Goal: Book appointment/travel/reservation

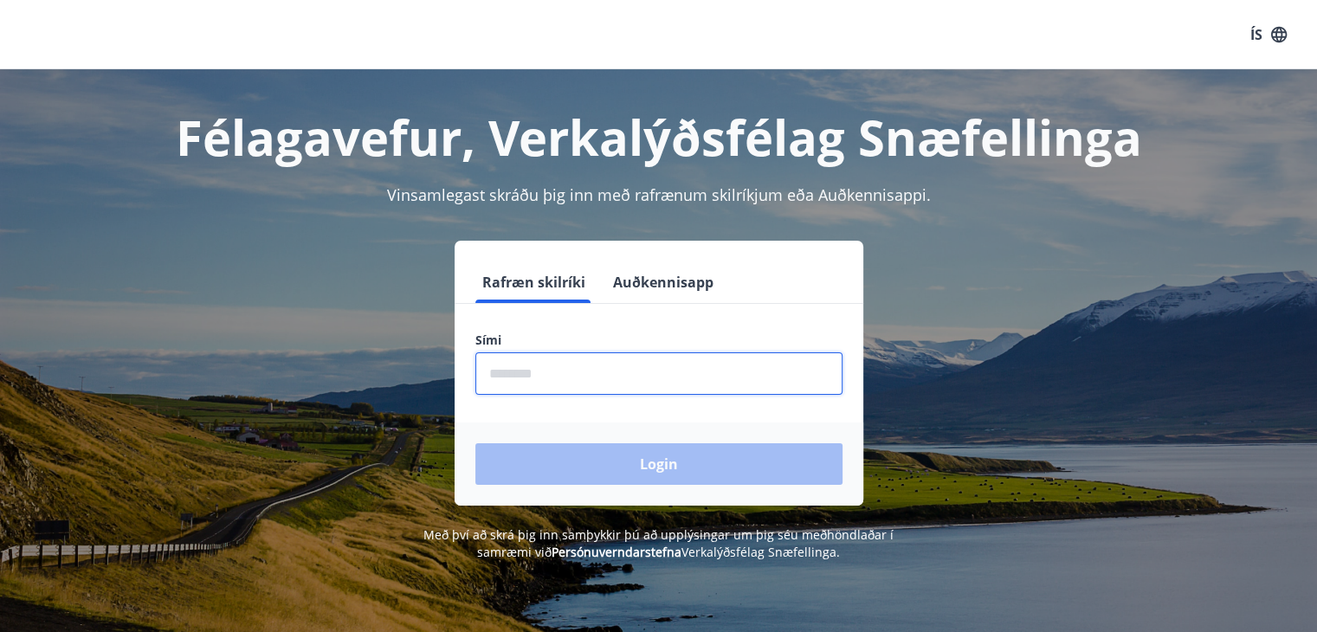
click at [562, 379] on input "phone" at bounding box center [658, 373] width 367 height 42
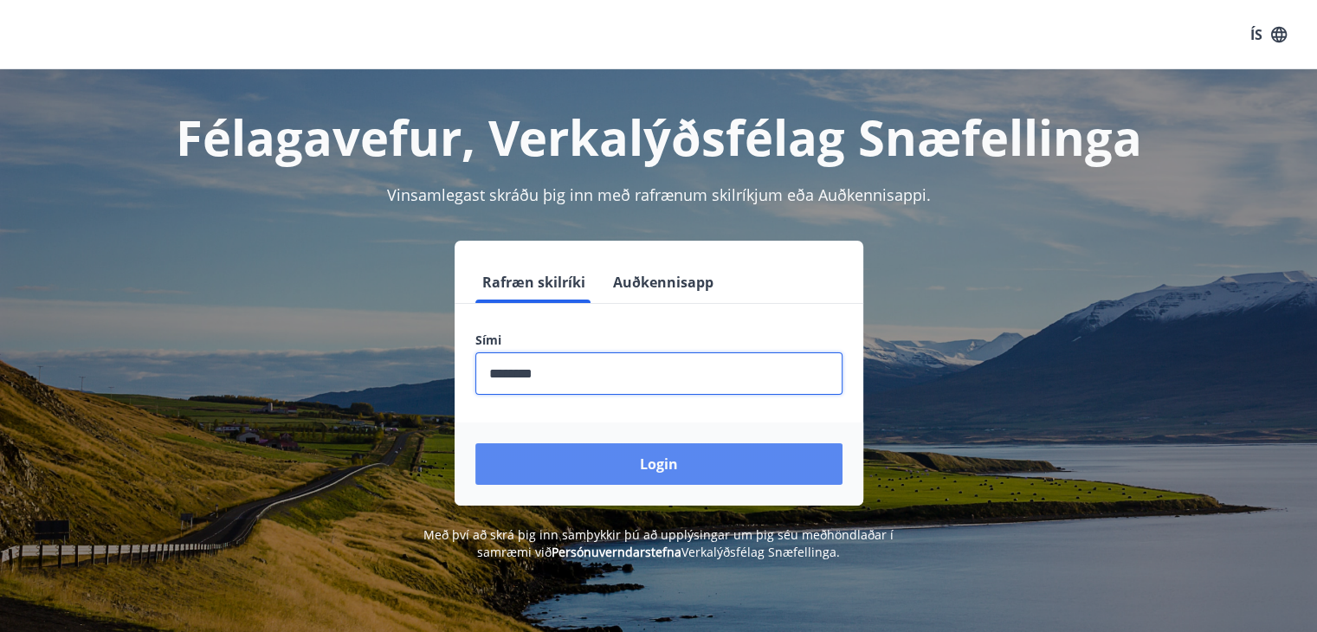
type input "********"
click at [571, 471] on button "Login" at bounding box center [658, 464] width 367 height 42
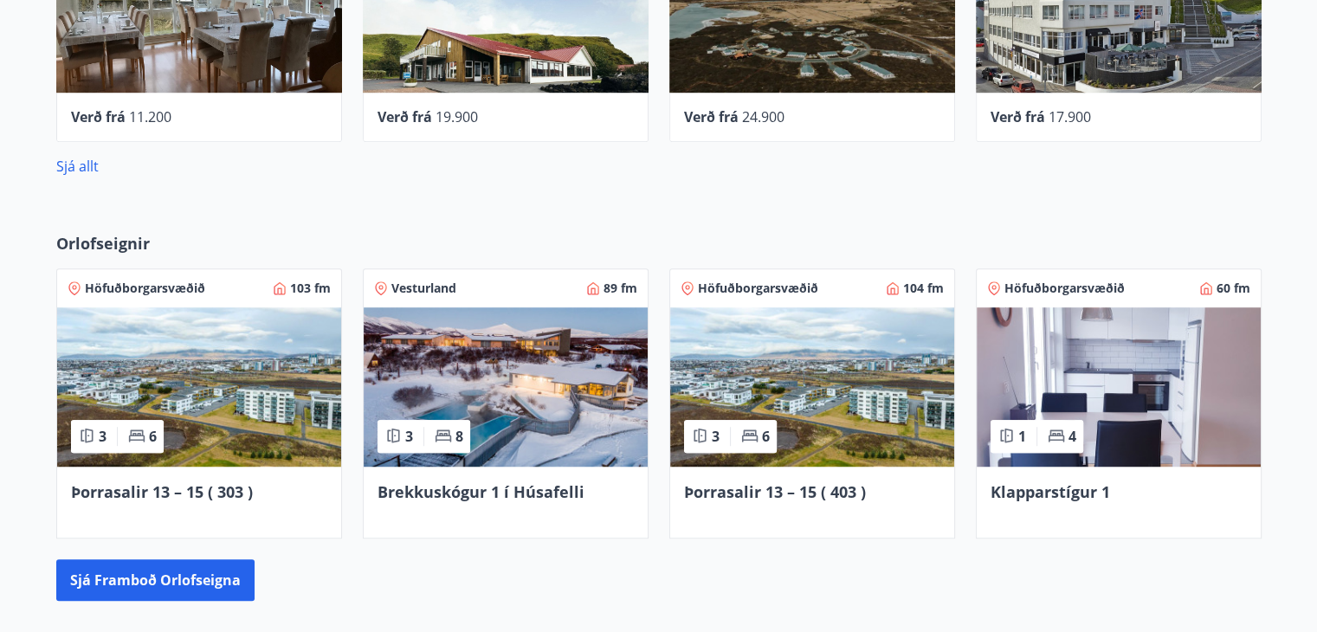
scroll to position [1120, 0]
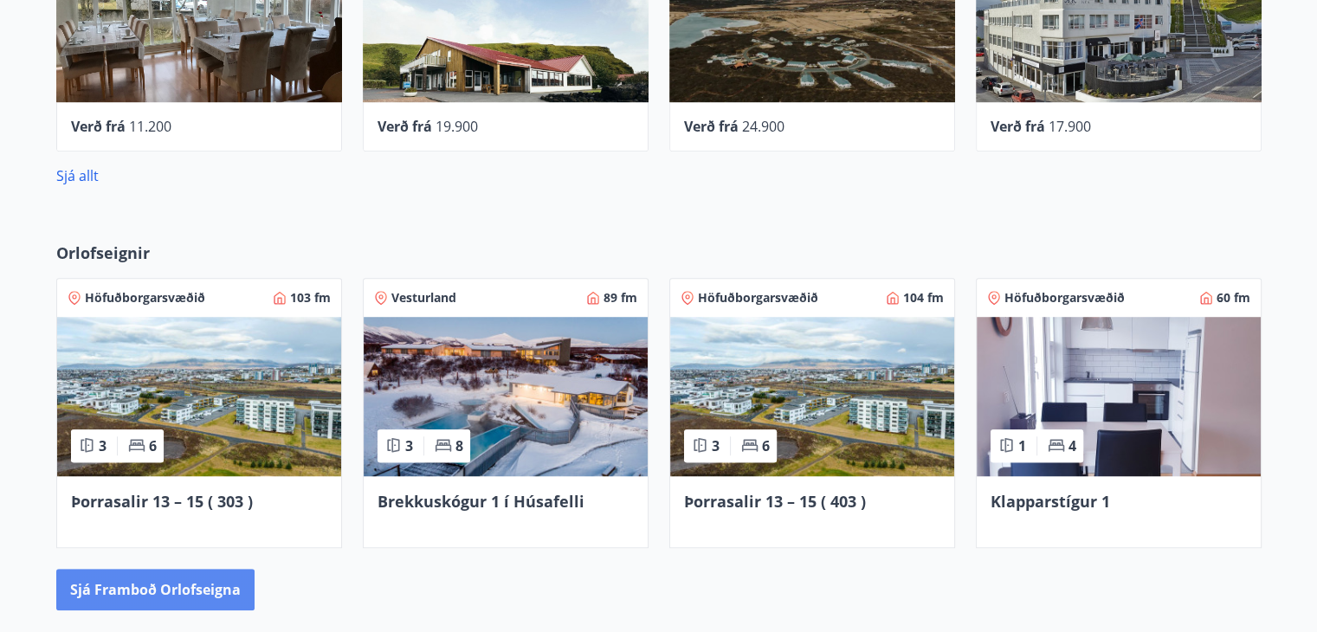
click at [213, 590] on button "Sjá framboð orlofseigna" at bounding box center [155, 590] width 198 height 42
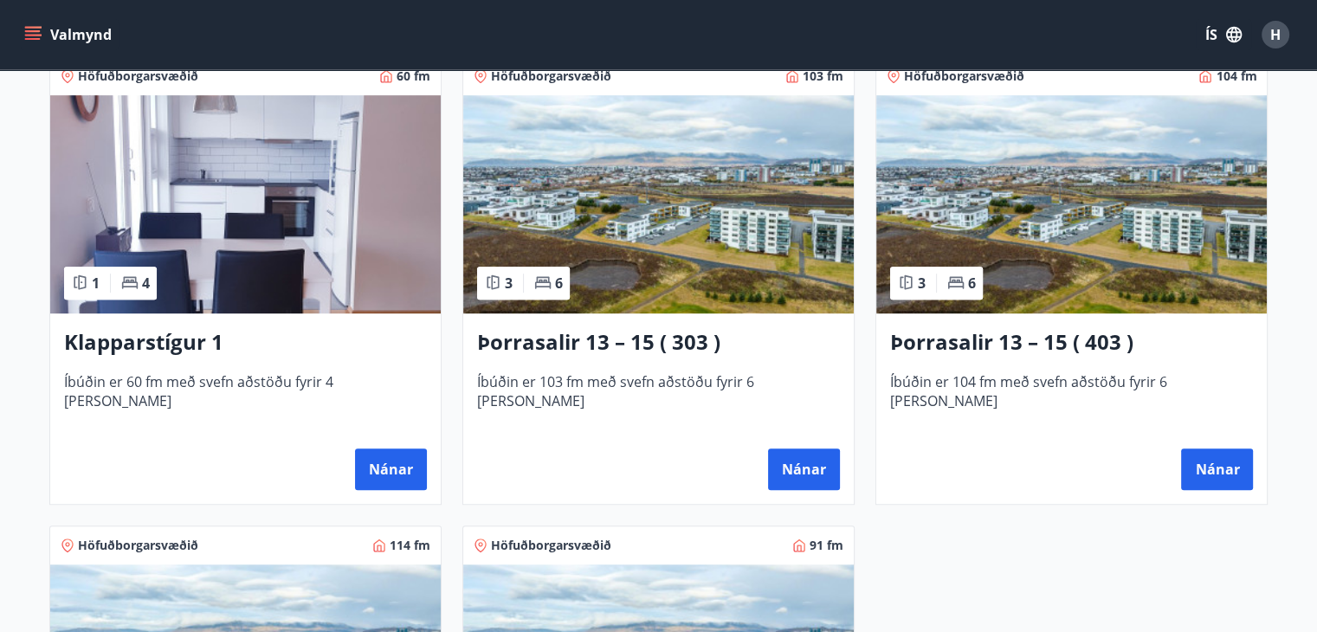
scroll to position [812, 0]
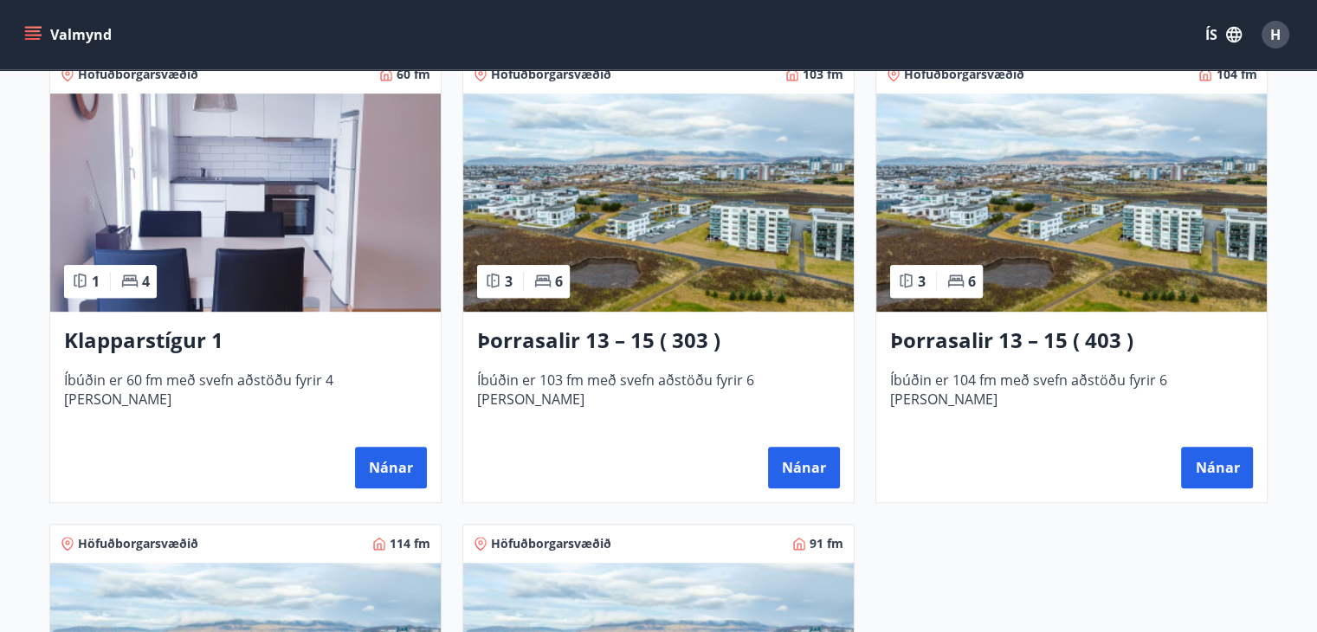
click at [578, 335] on h3 "Þorrasalir 13 – 15 ( 303 )" at bounding box center [658, 341] width 363 height 31
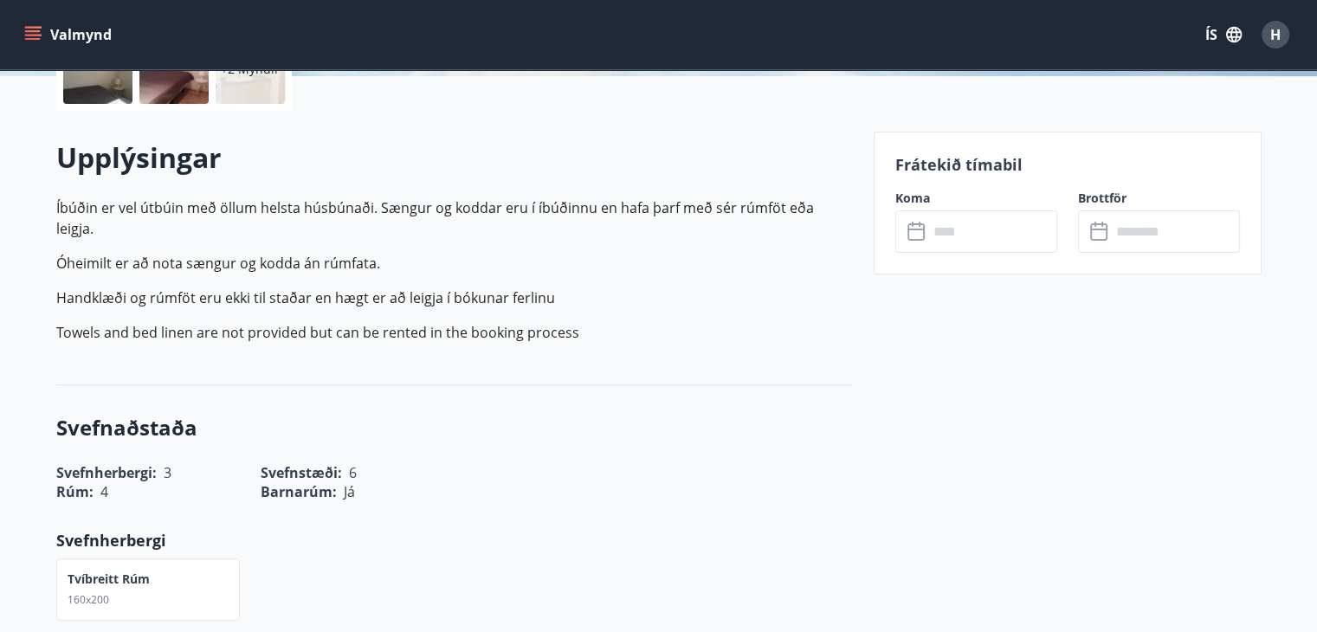
scroll to position [447, 0]
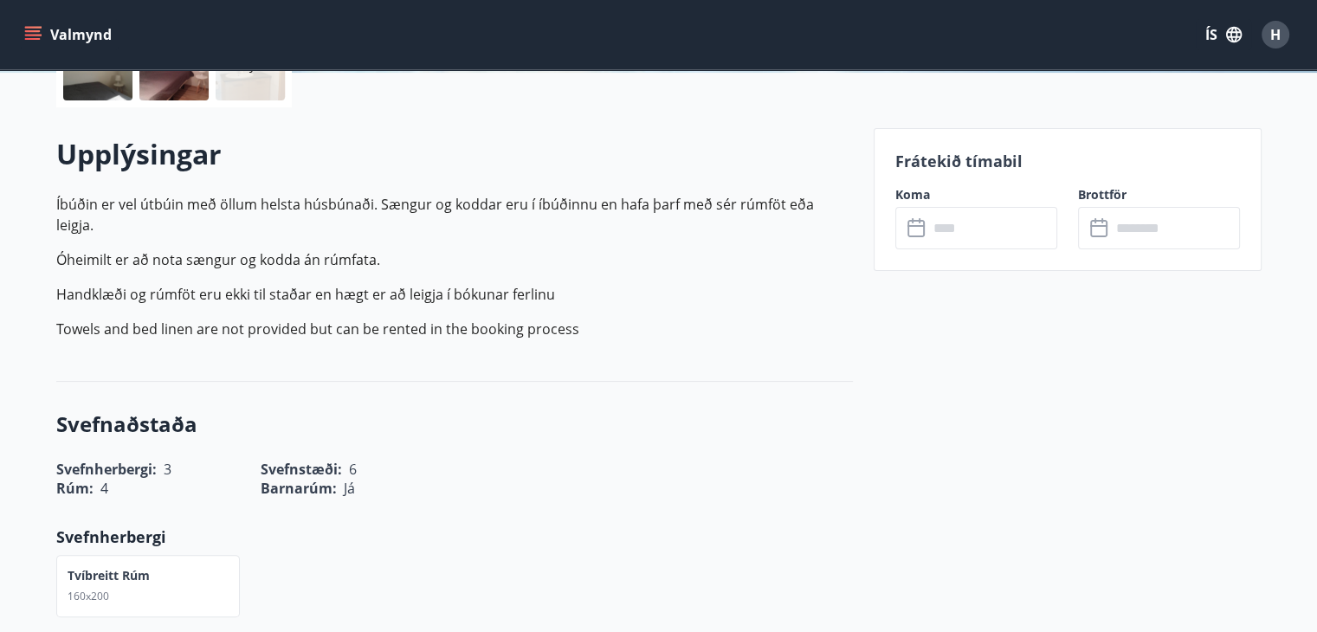
click at [992, 233] on input "text" at bounding box center [992, 228] width 129 height 42
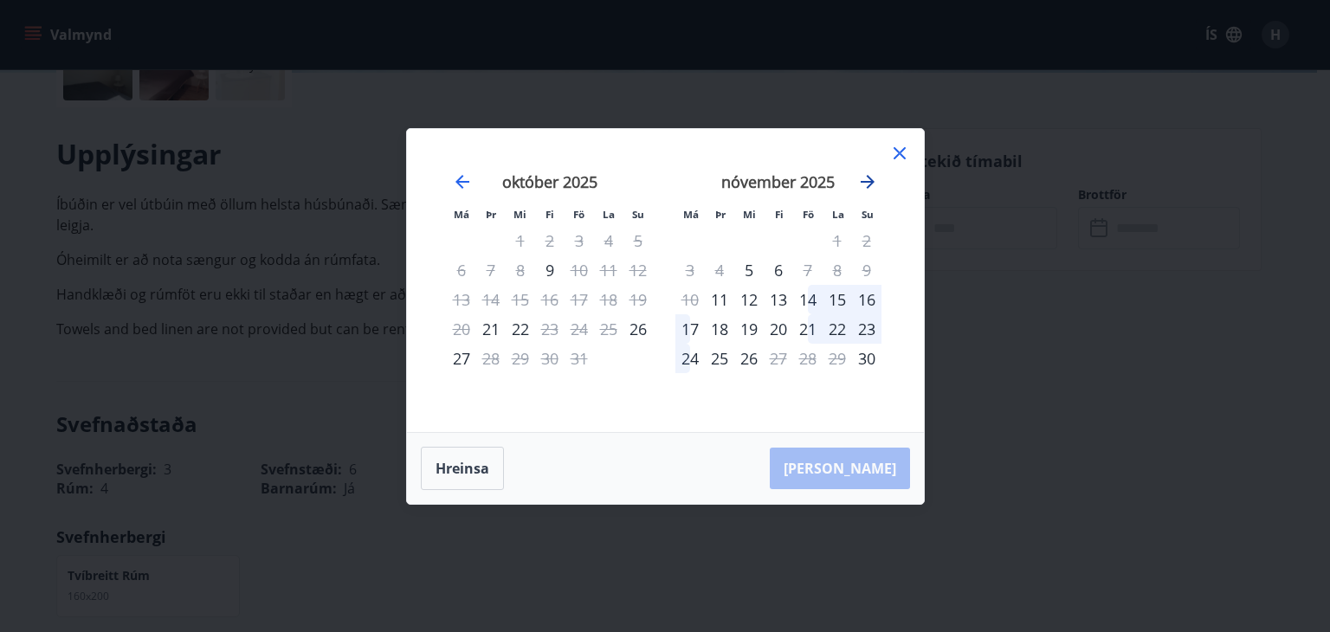
click at [868, 183] on icon "Move forward to switch to the next month." at bounding box center [867, 181] width 21 height 21
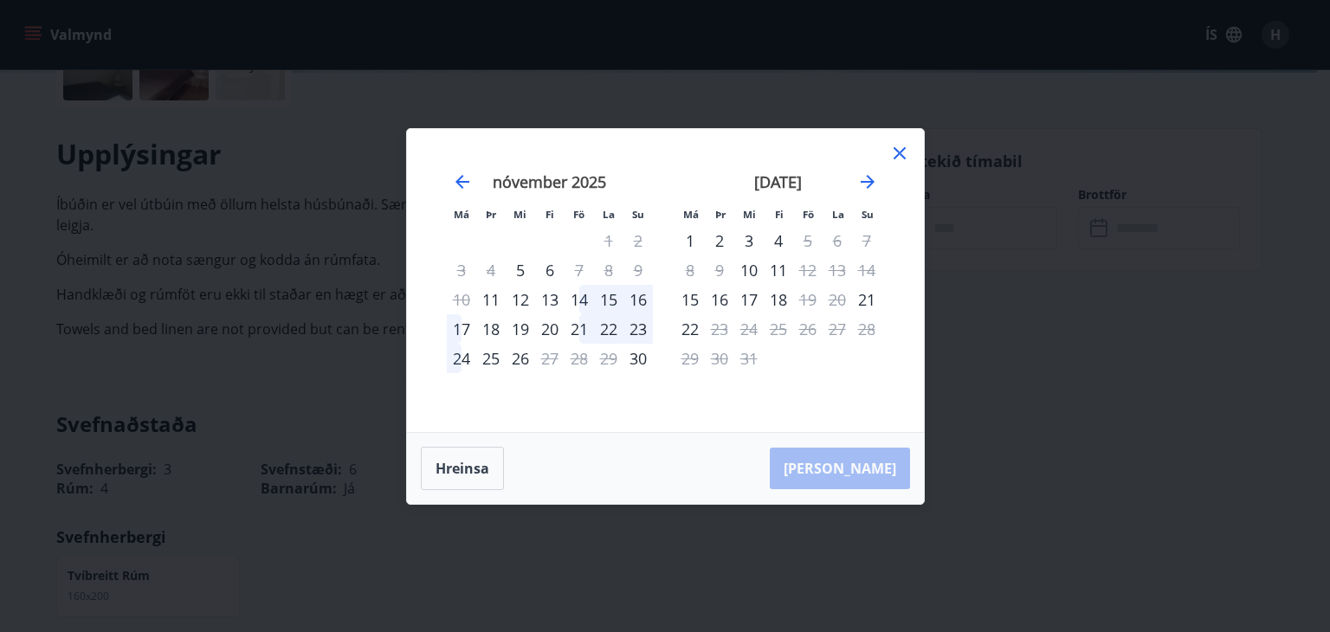
click at [904, 159] on icon at bounding box center [899, 153] width 21 height 21
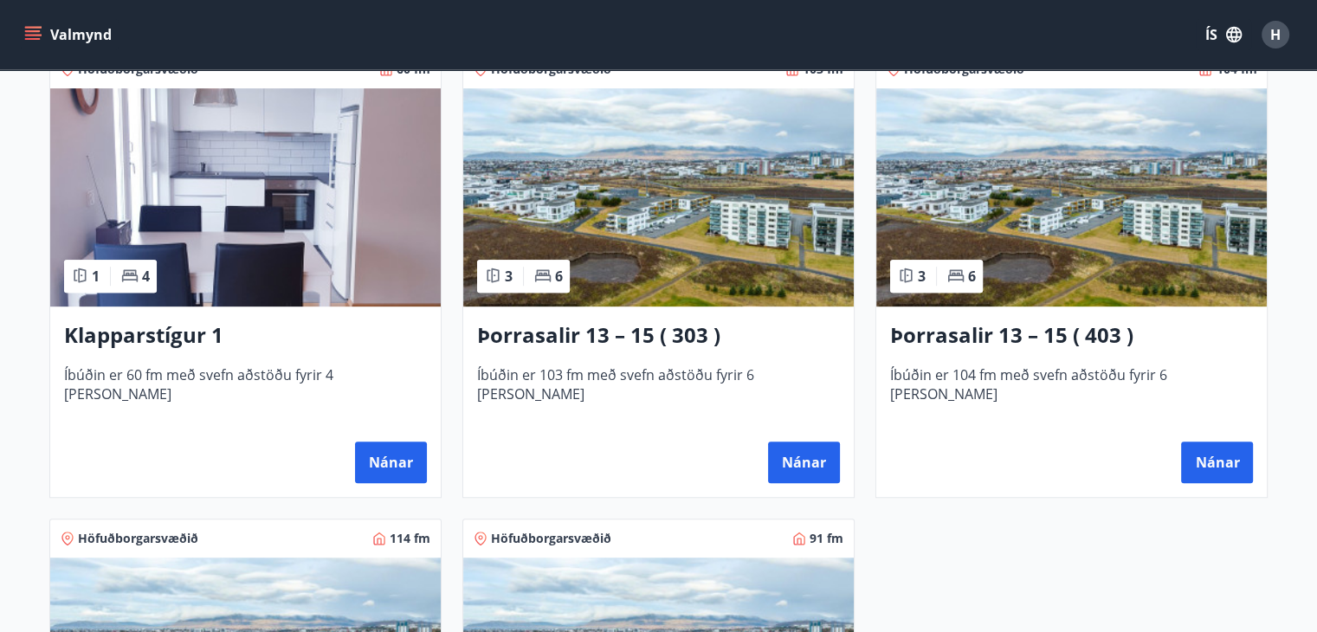
scroll to position [836, 0]
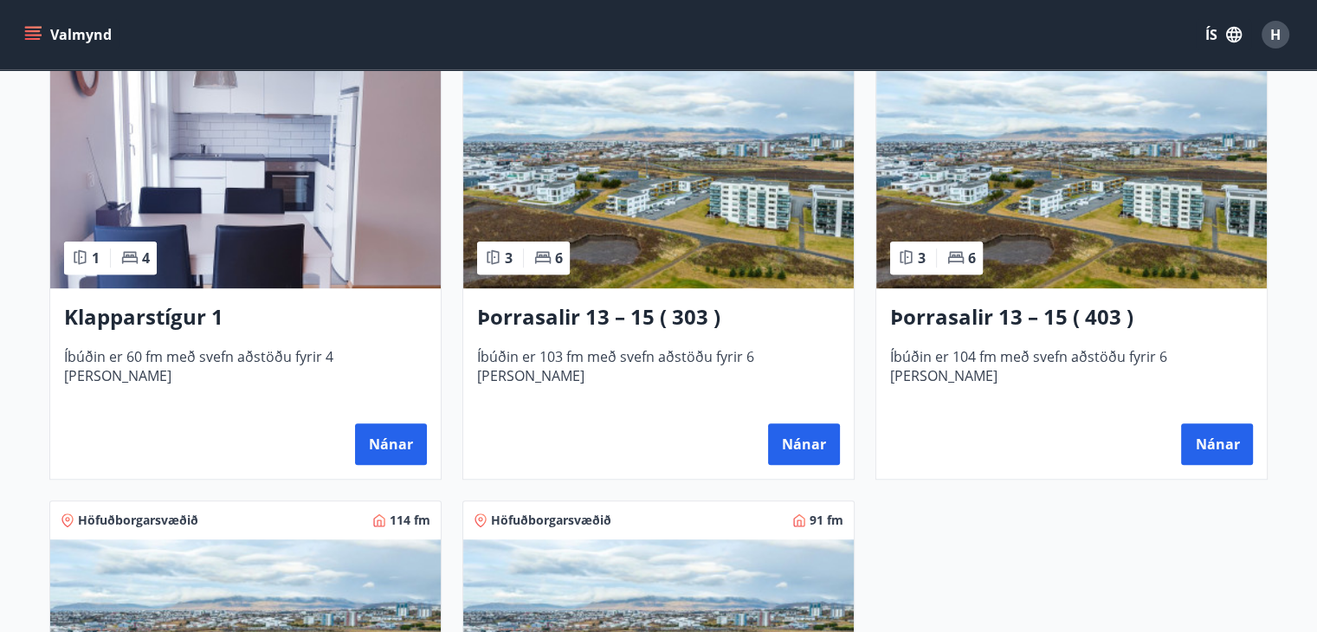
click at [1123, 250] on img at bounding box center [1071, 179] width 391 height 218
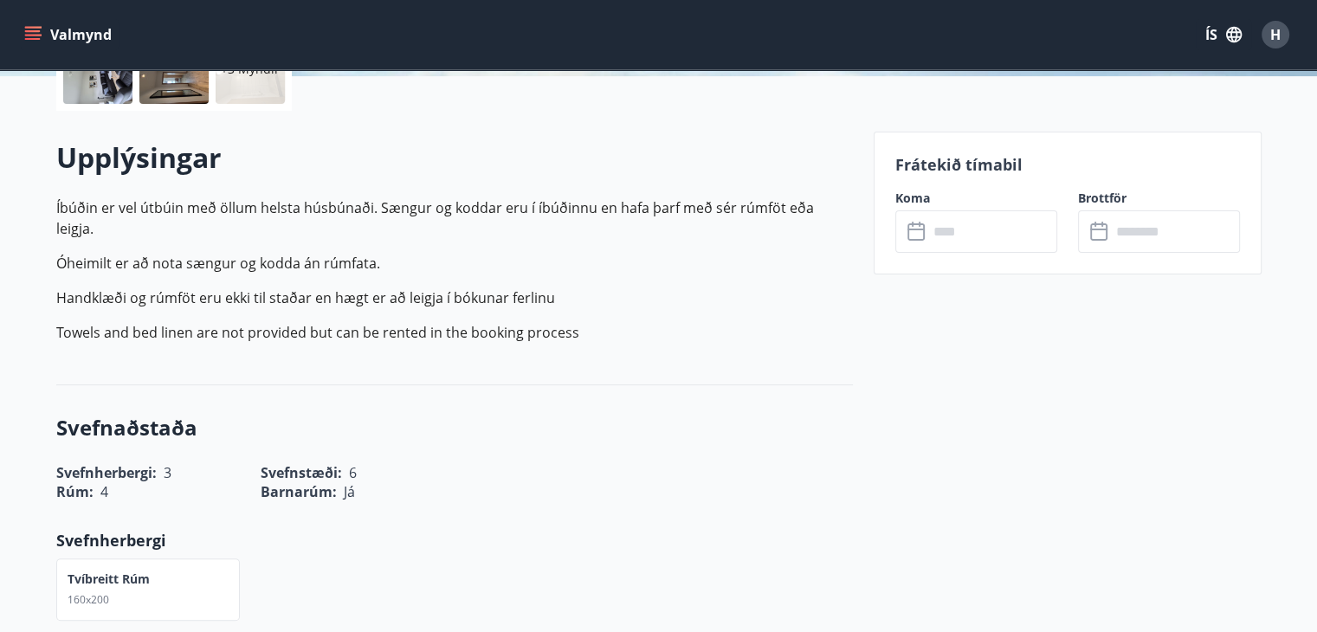
scroll to position [447, 0]
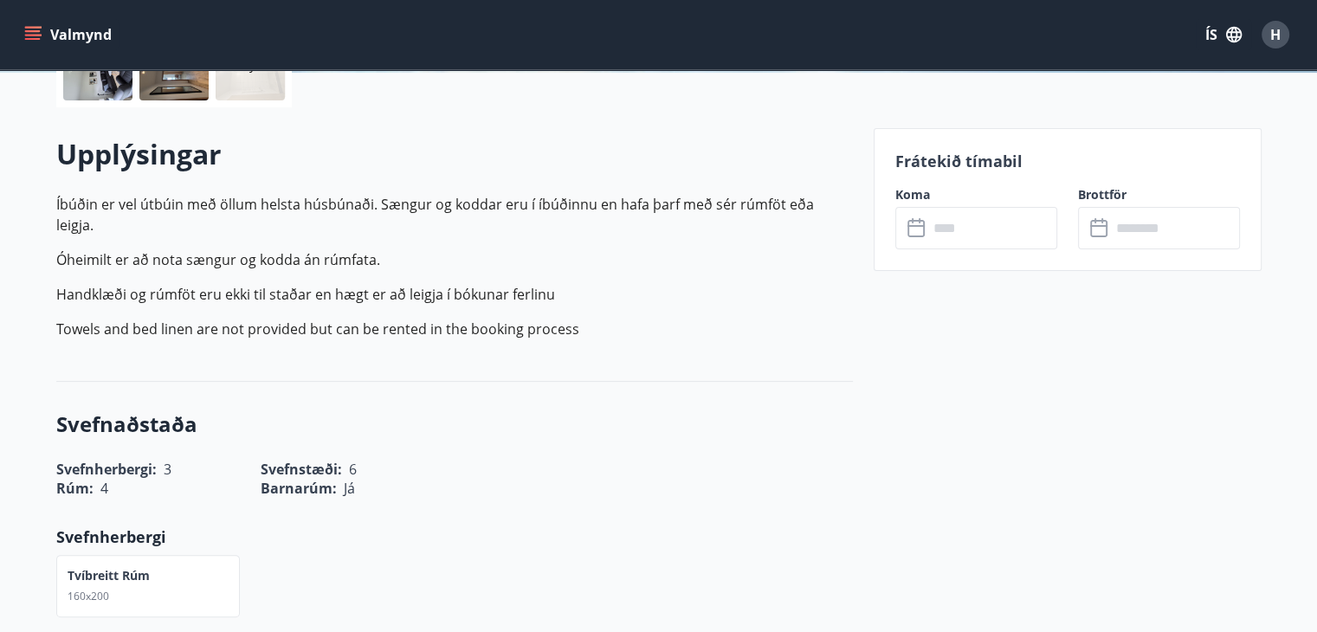
click at [973, 229] on input "text" at bounding box center [992, 228] width 129 height 42
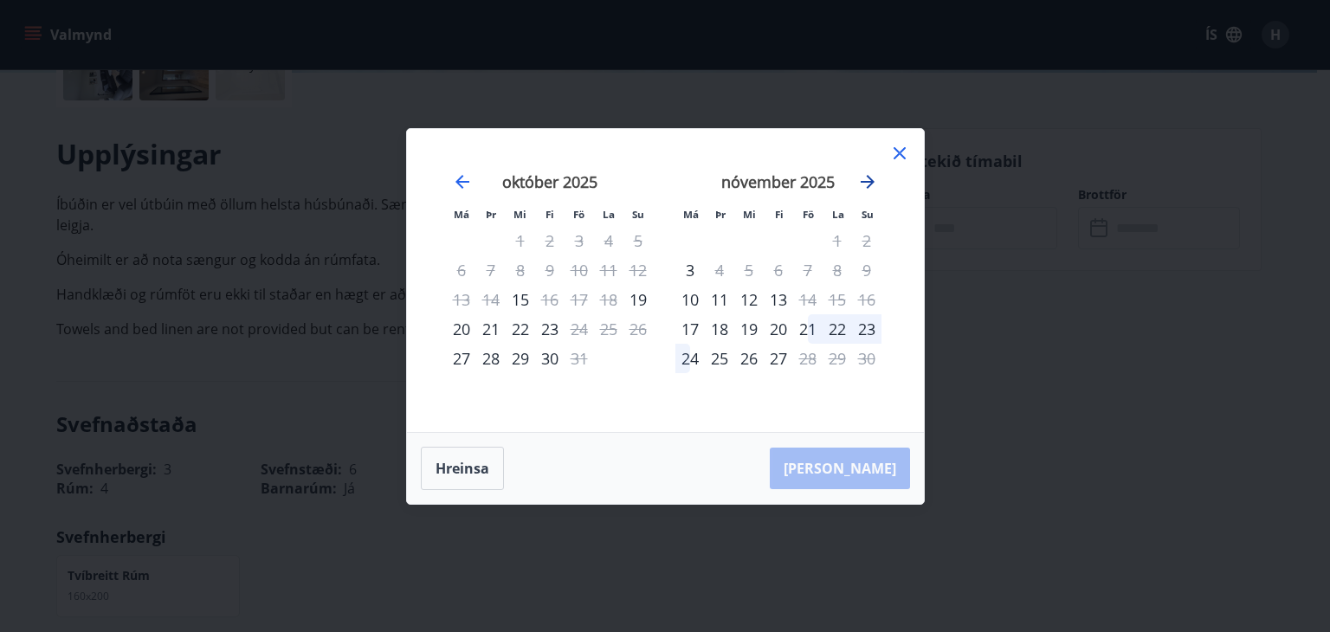
click at [866, 187] on icon "Move forward to switch to the next month." at bounding box center [867, 181] width 21 height 21
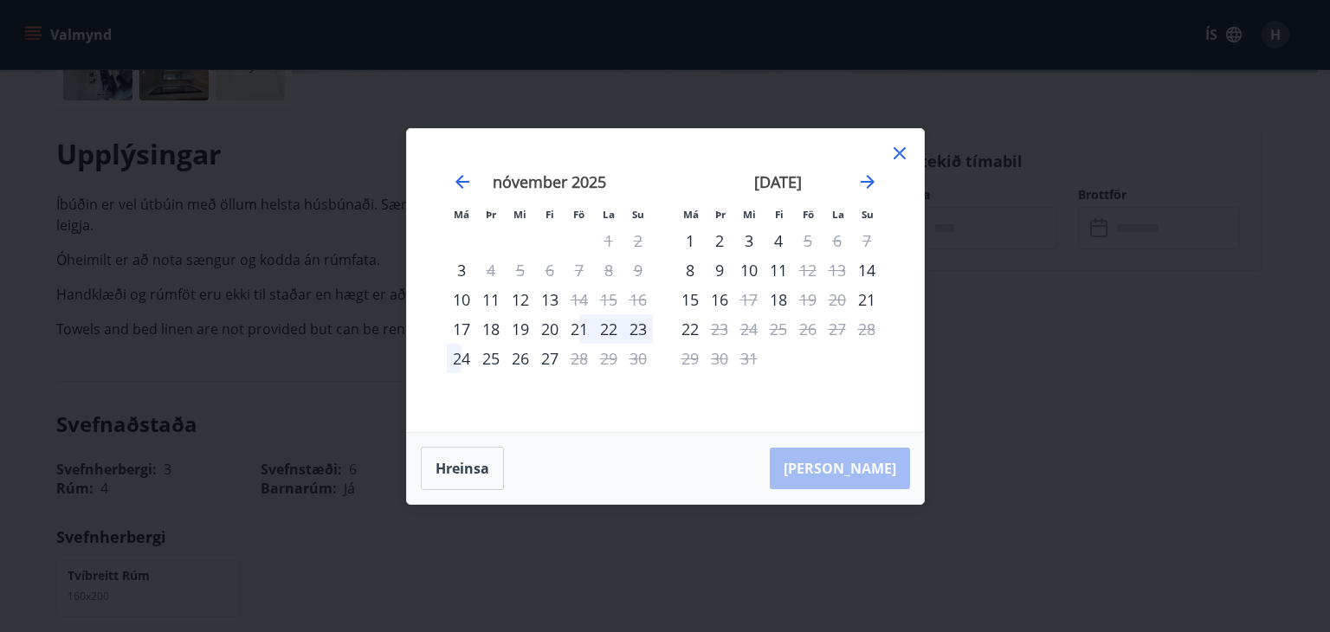
click at [899, 153] on icon at bounding box center [899, 153] width 3 height 3
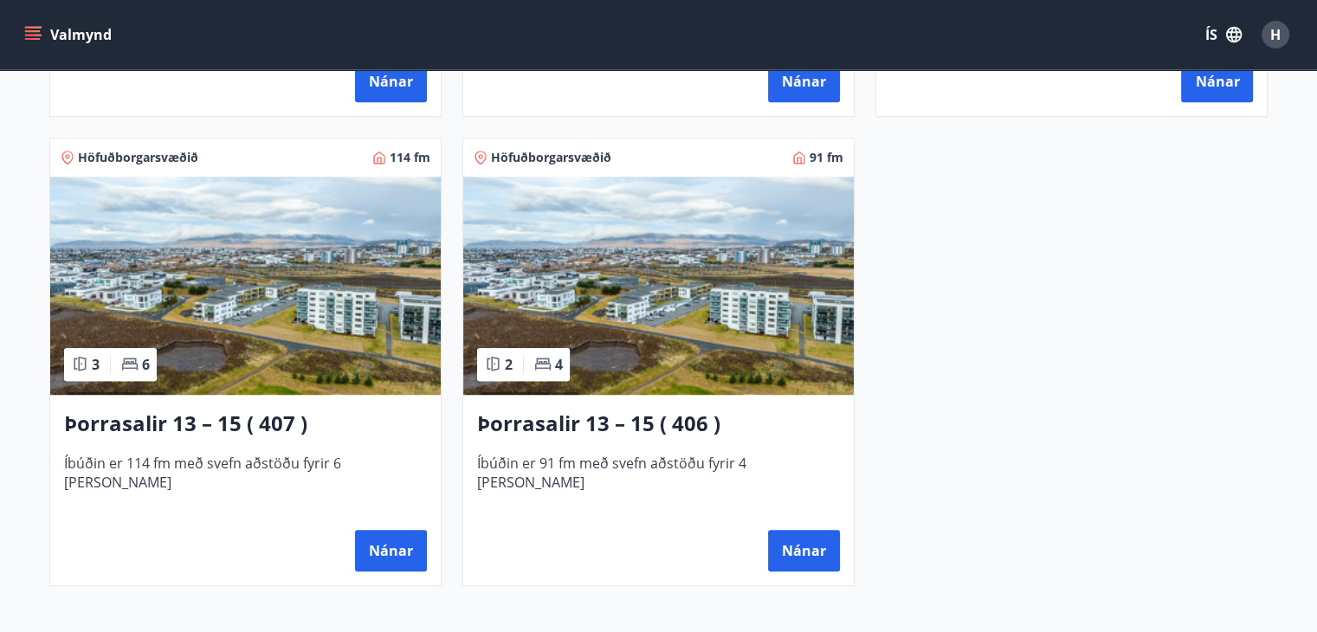
scroll to position [1217, 0]
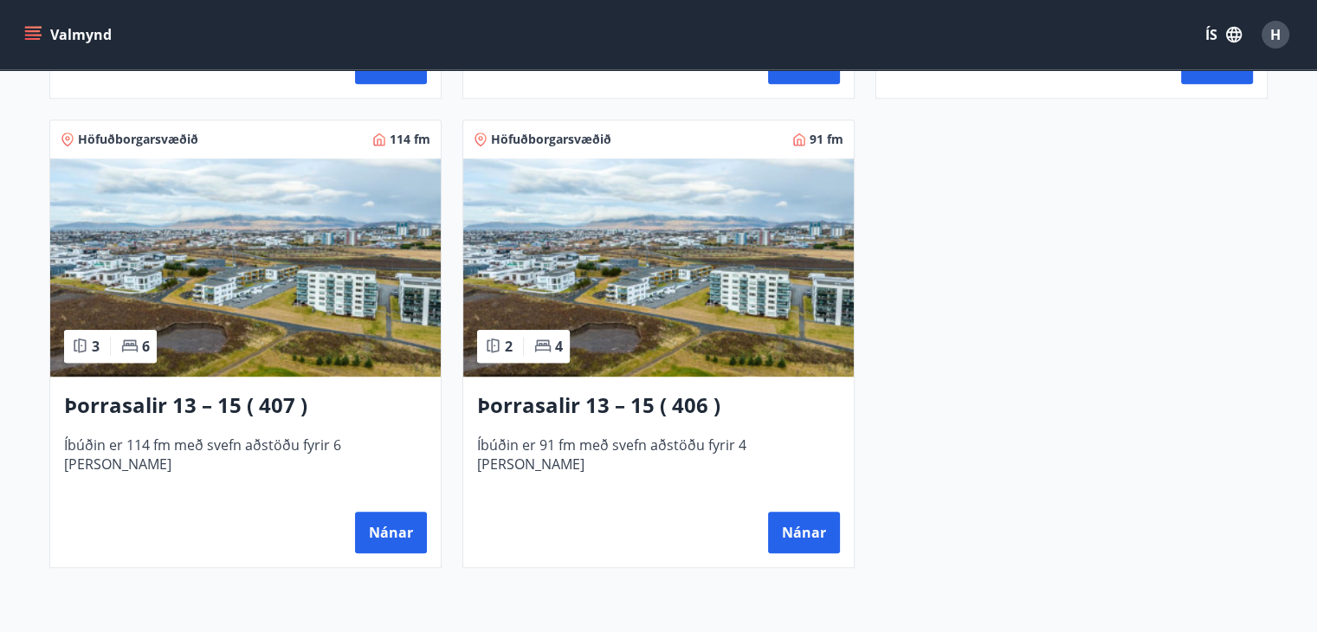
click at [346, 322] on img at bounding box center [245, 267] width 391 height 218
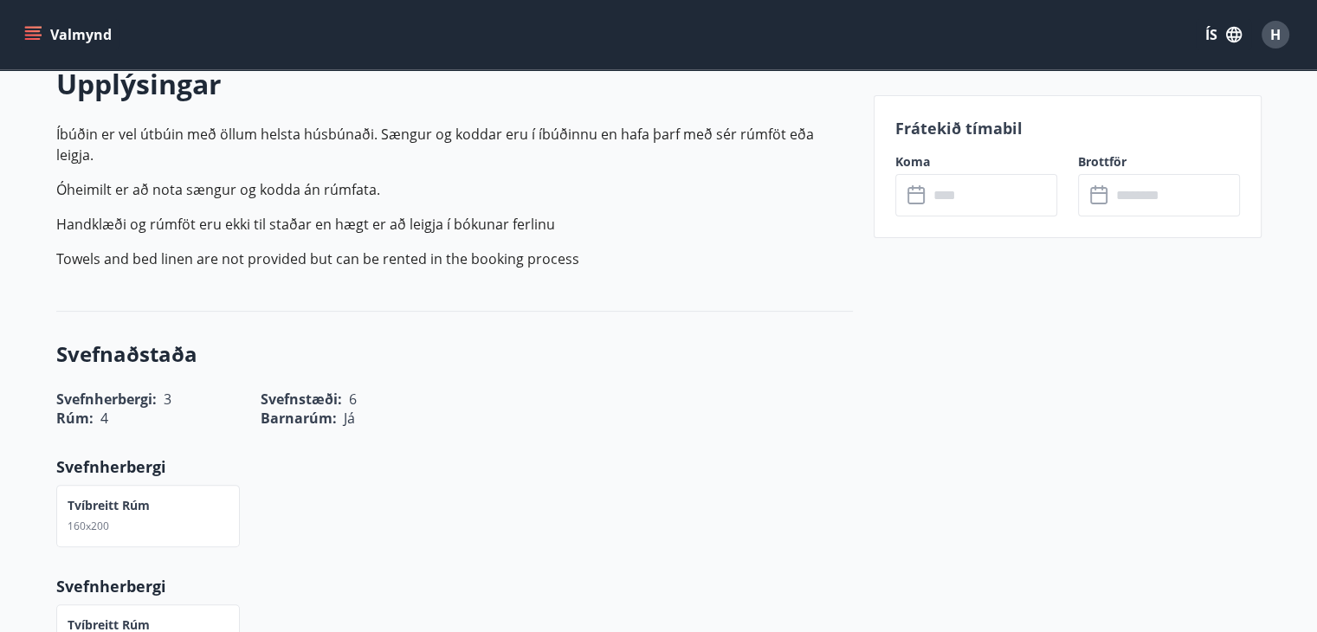
scroll to position [513, 0]
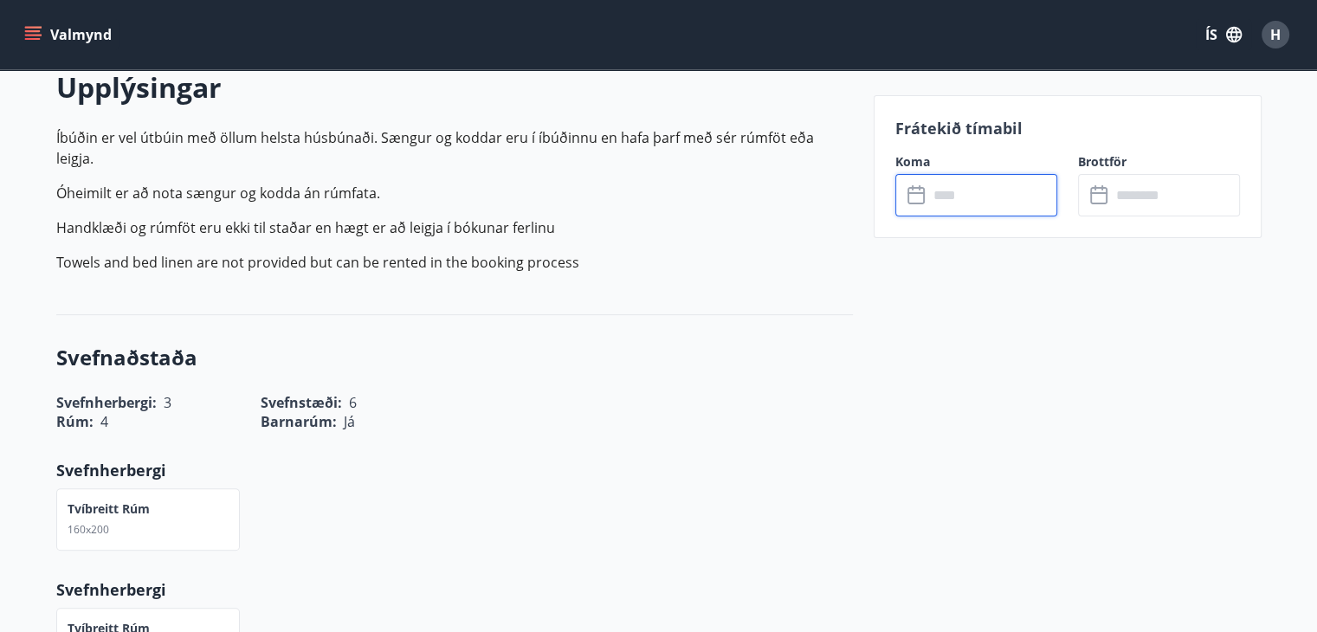
click at [936, 178] on input "text" at bounding box center [992, 195] width 129 height 42
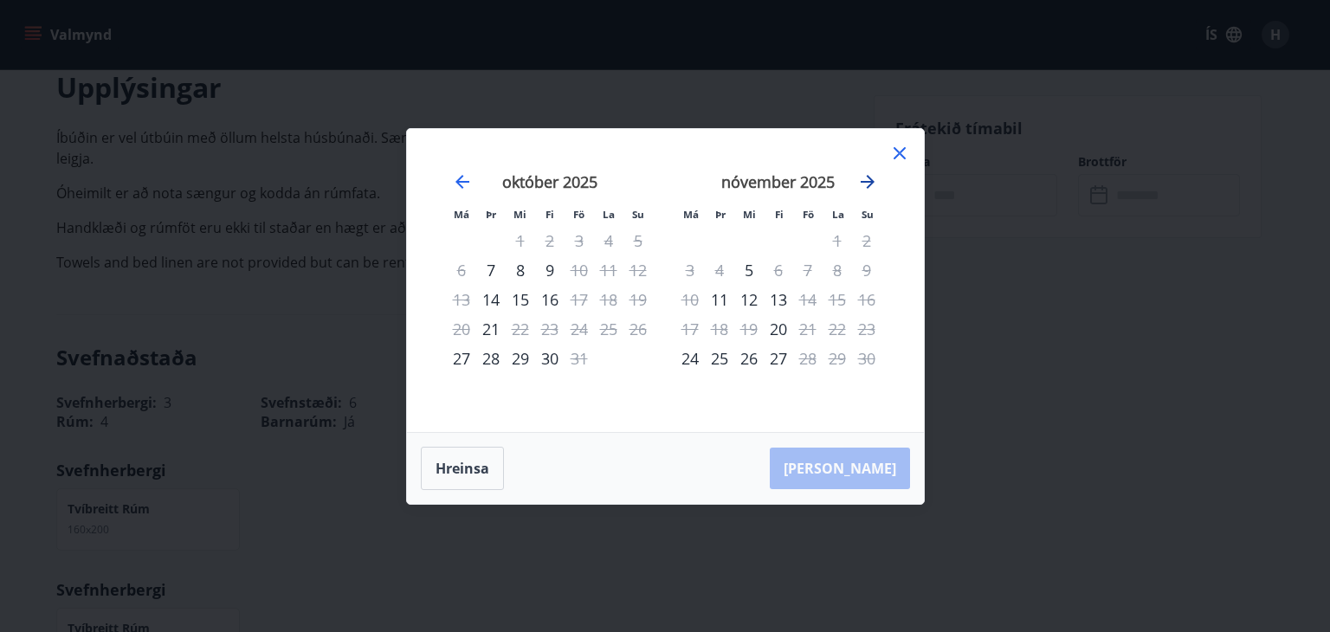
click at [869, 184] on icon "Move forward to switch to the next month." at bounding box center [868, 182] width 14 height 14
click at [899, 153] on icon at bounding box center [899, 153] width 21 height 21
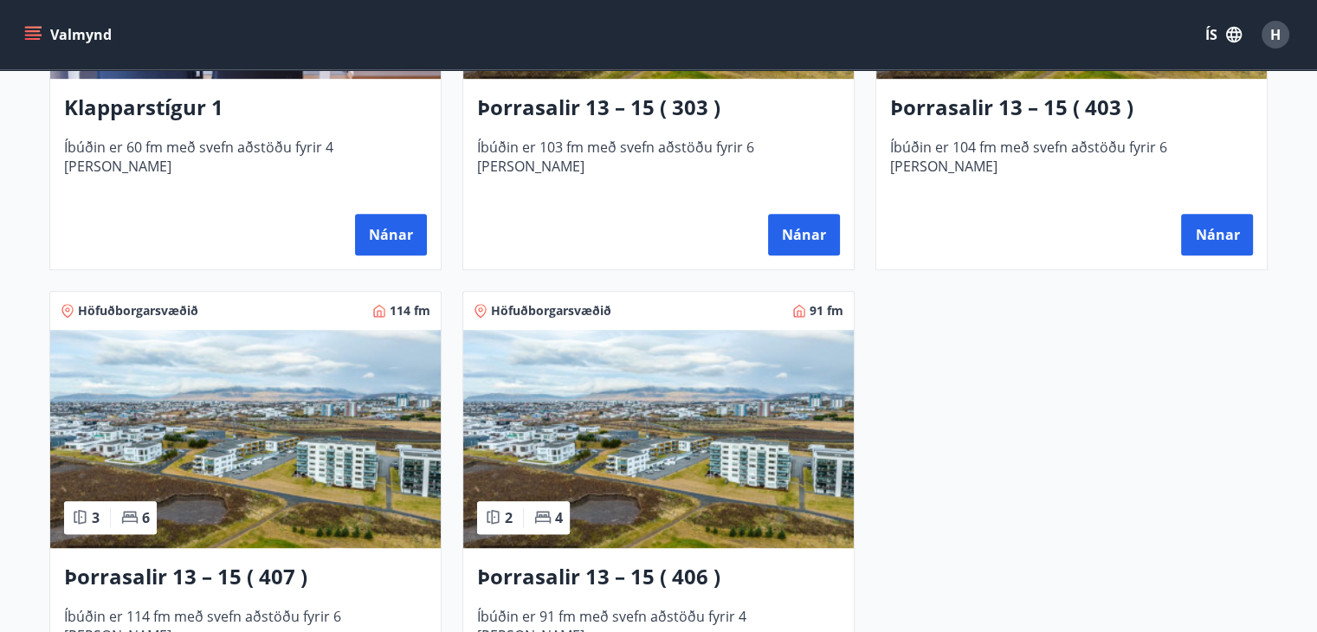
click at [771, 482] on img at bounding box center [658, 439] width 391 height 218
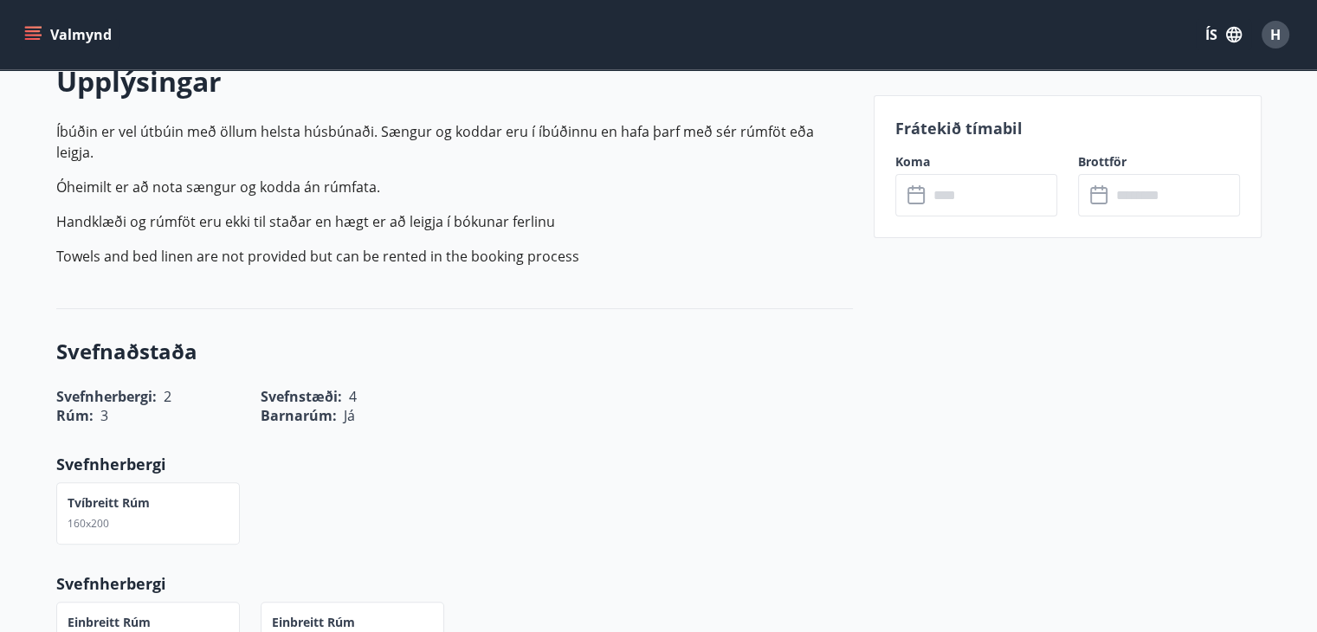
scroll to position [513, 0]
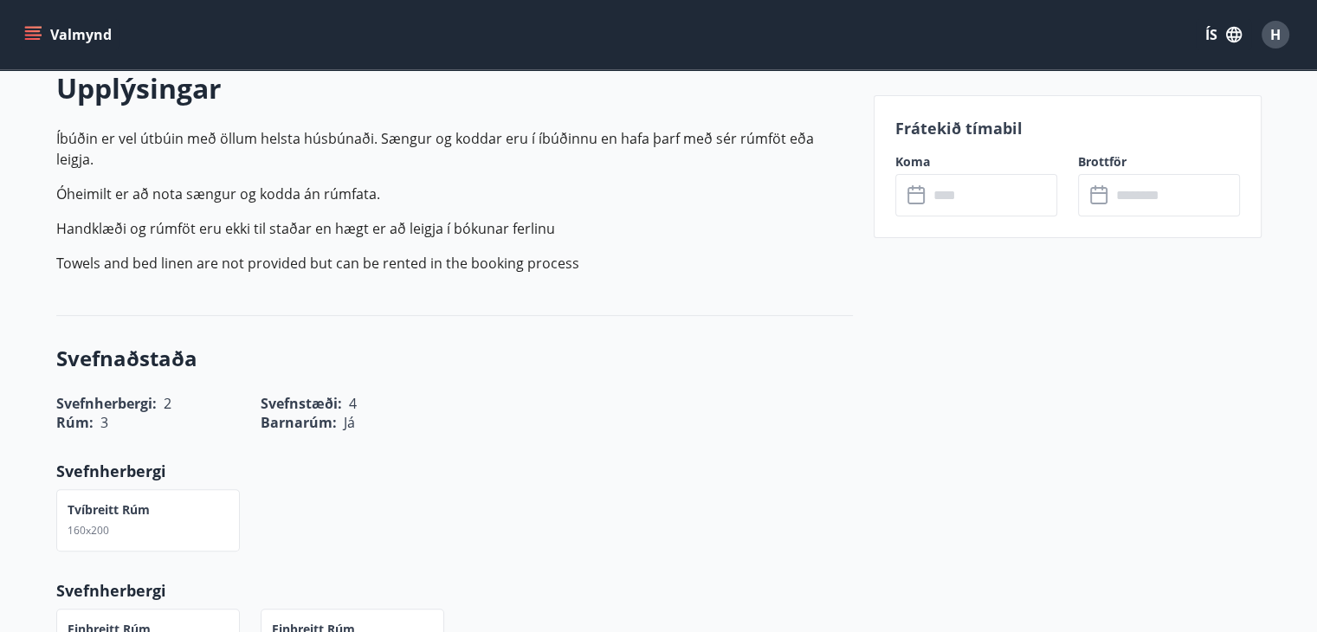
click at [1014, 186] on input "text" at bounding box center [992, 195] width 129 height 42
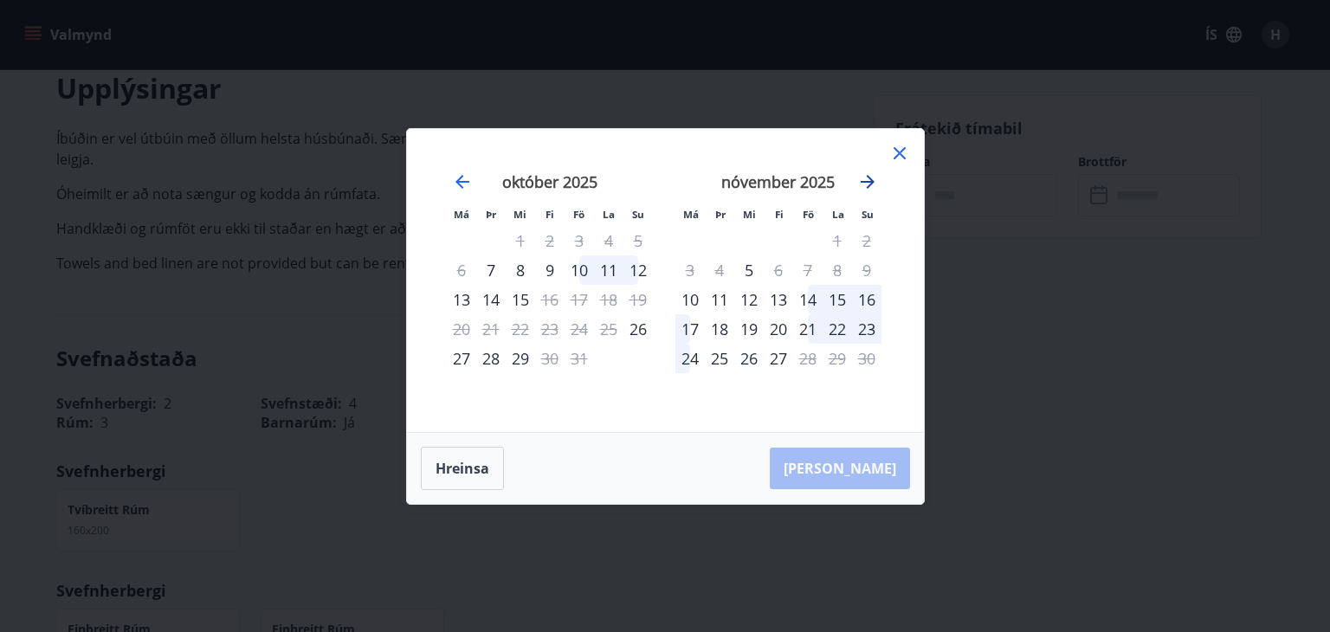
click at [872, 184] on icon "Move forward to switch to the next month." at bounding box center [867, 181] width 21 height 21
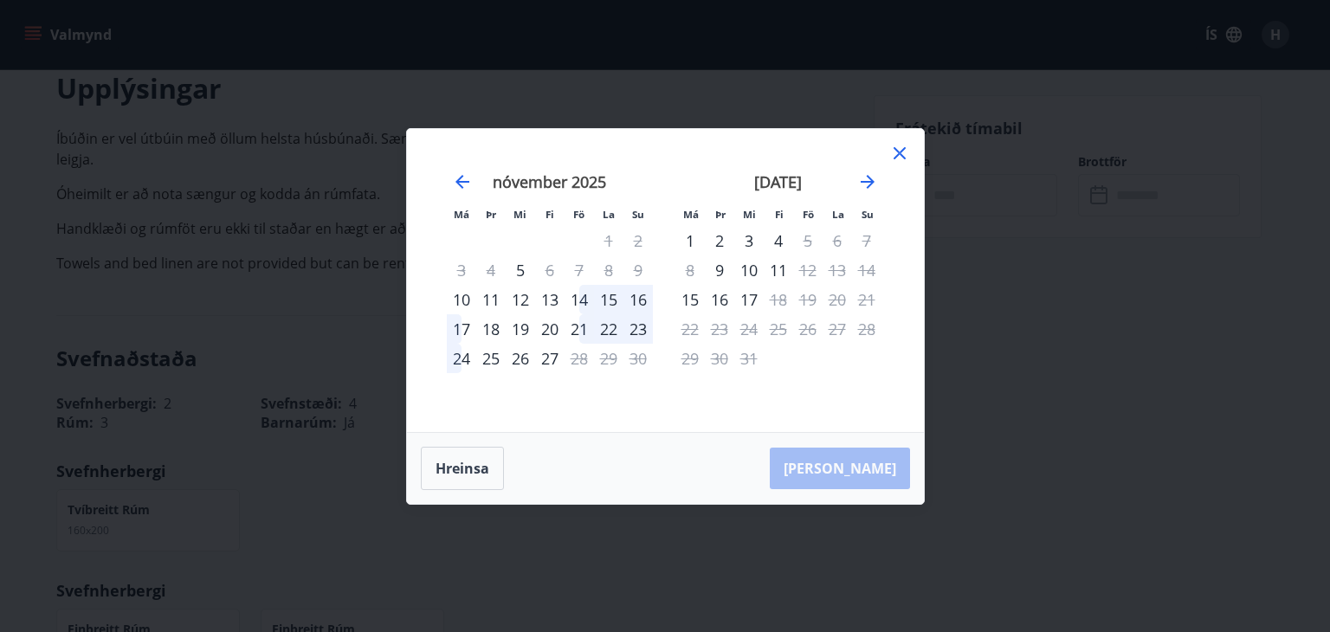
click at [901, 153] on icon at bounding box center [899, 153] width 21 height 21
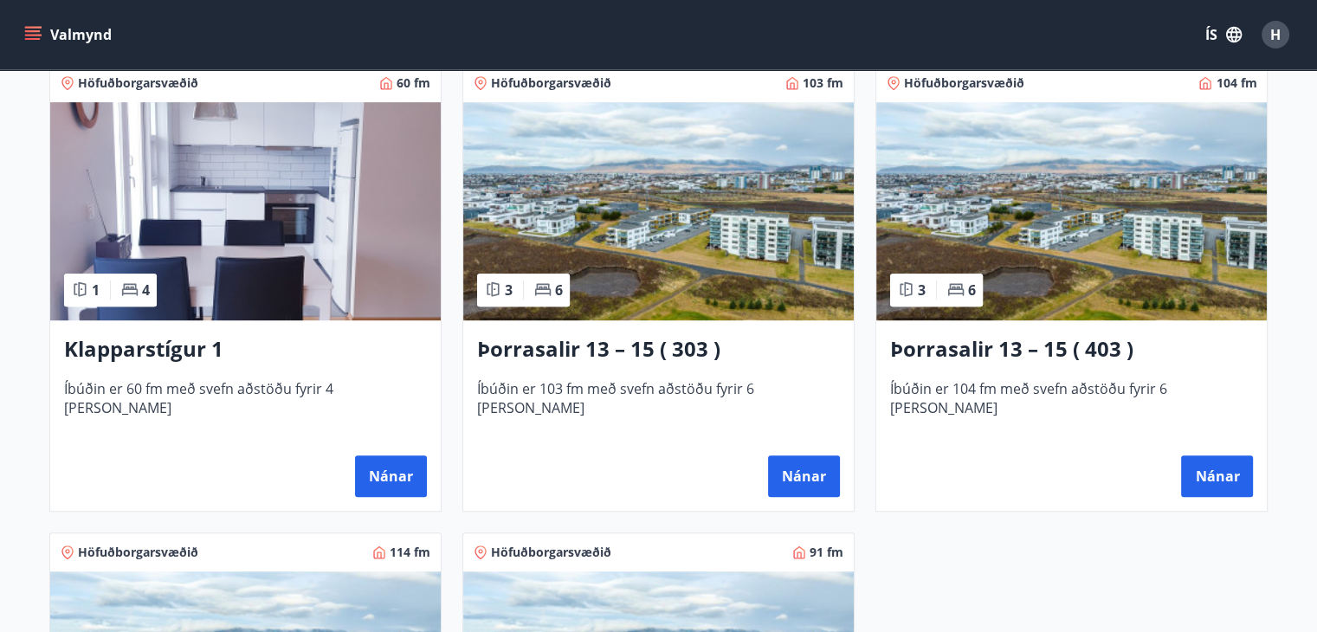
click at [1185, 207] on img at bounding box center [1071, 211] width 391 height 218
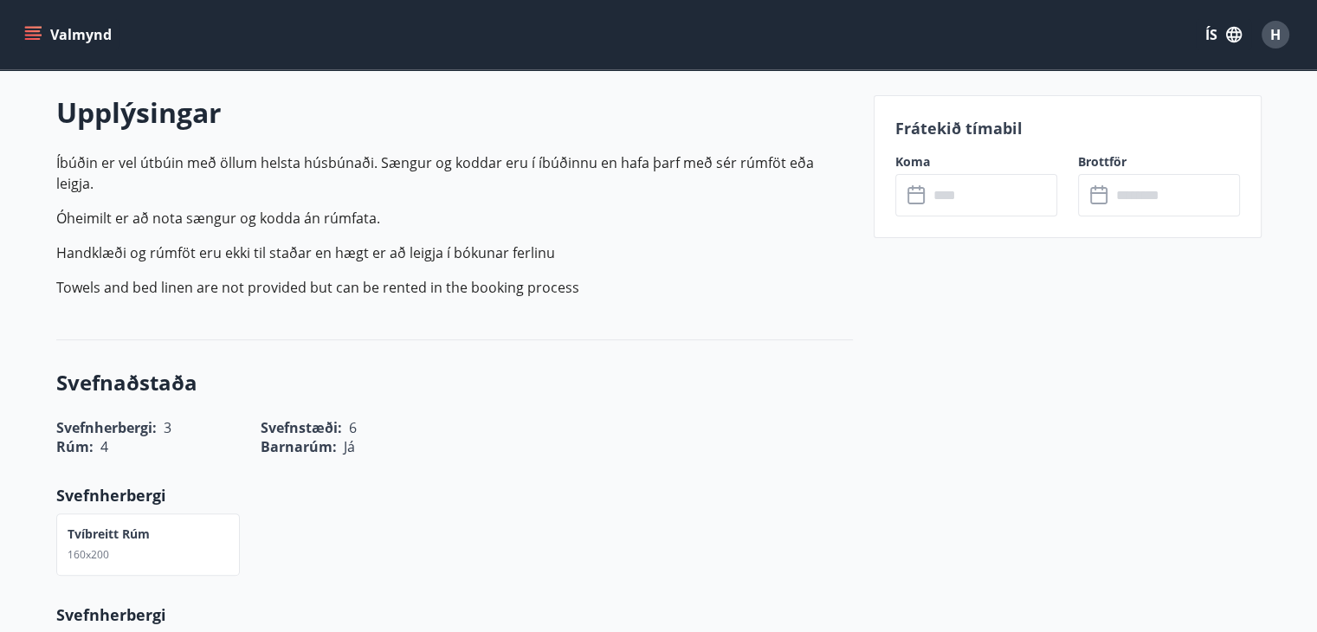
scroll to position [447, 0]
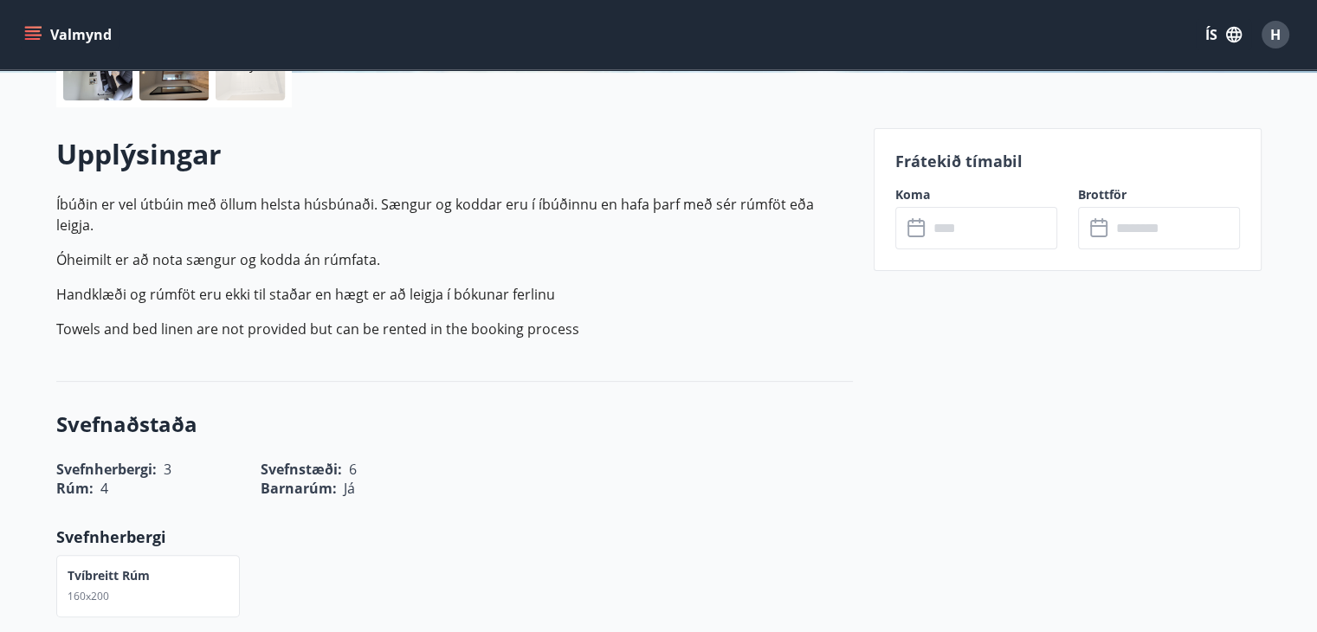
click at [998, 165] on p "Frátekið tímabil" at bounding box center [1067, 161] width 345 height 23
click at [946, 220] on input "text" at bounding box center [992, 228] width 129 height 42
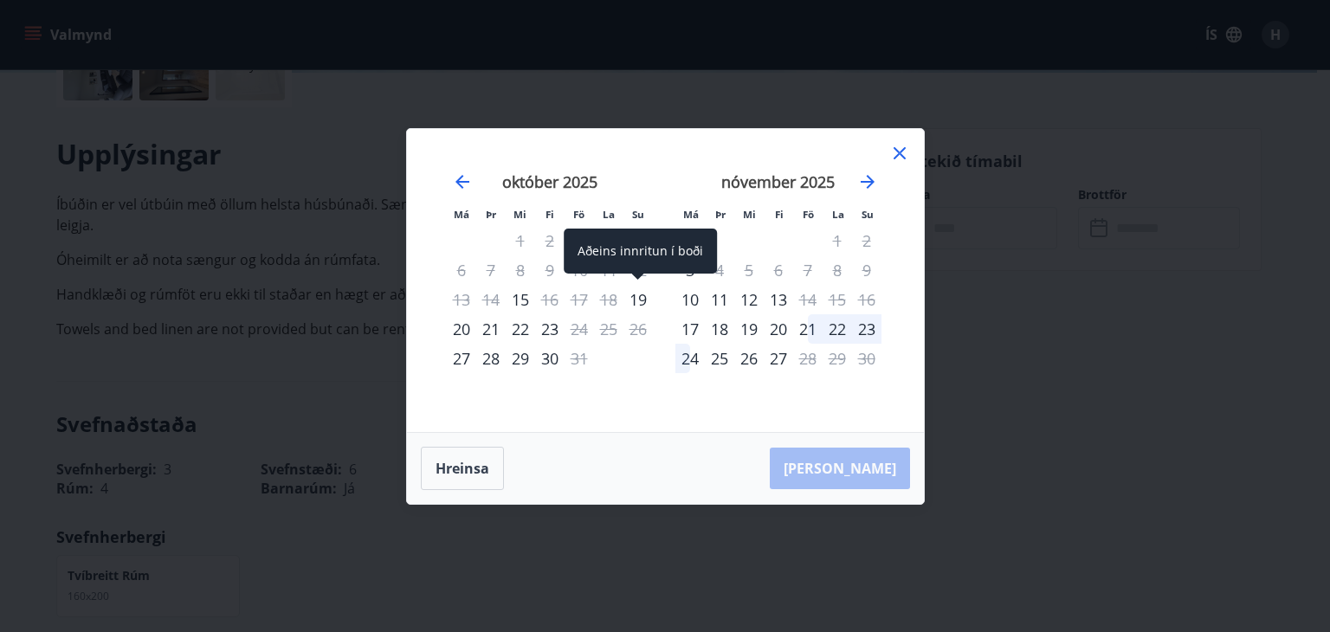
click at [642, 298] on div "19" at bounding box center [637, 299] width 29 height 29
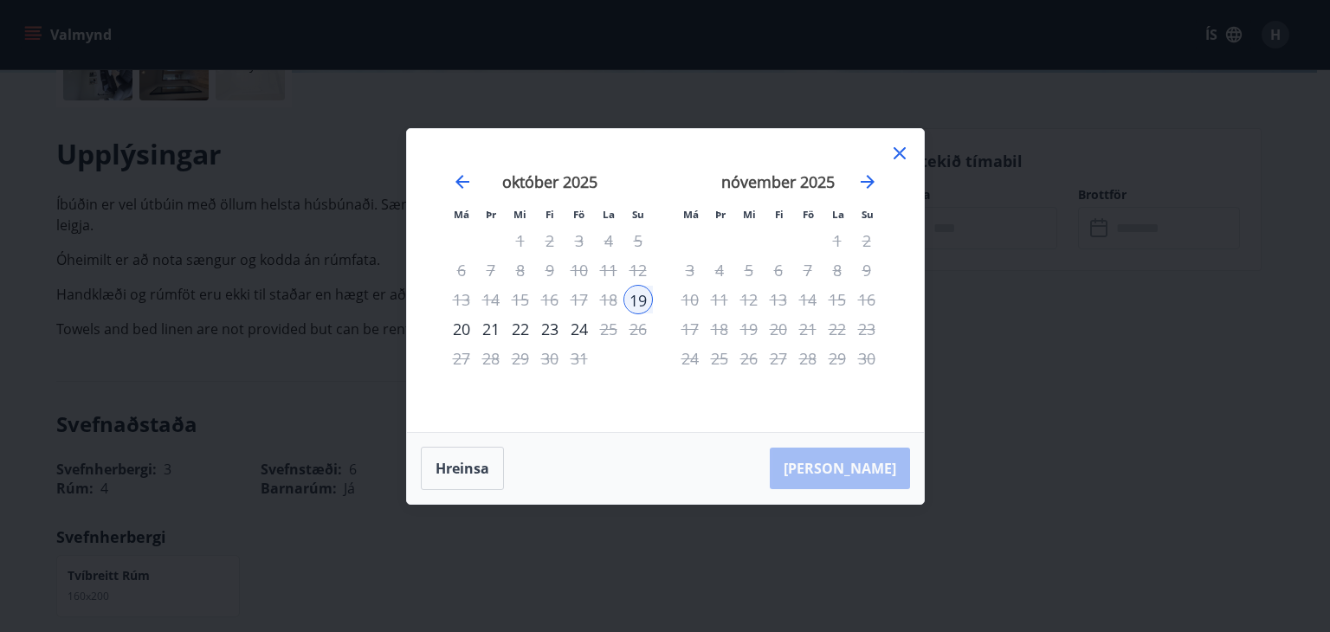
click at [489, 326] on div "21" at bounding box center [490, 328] width 29 height 29
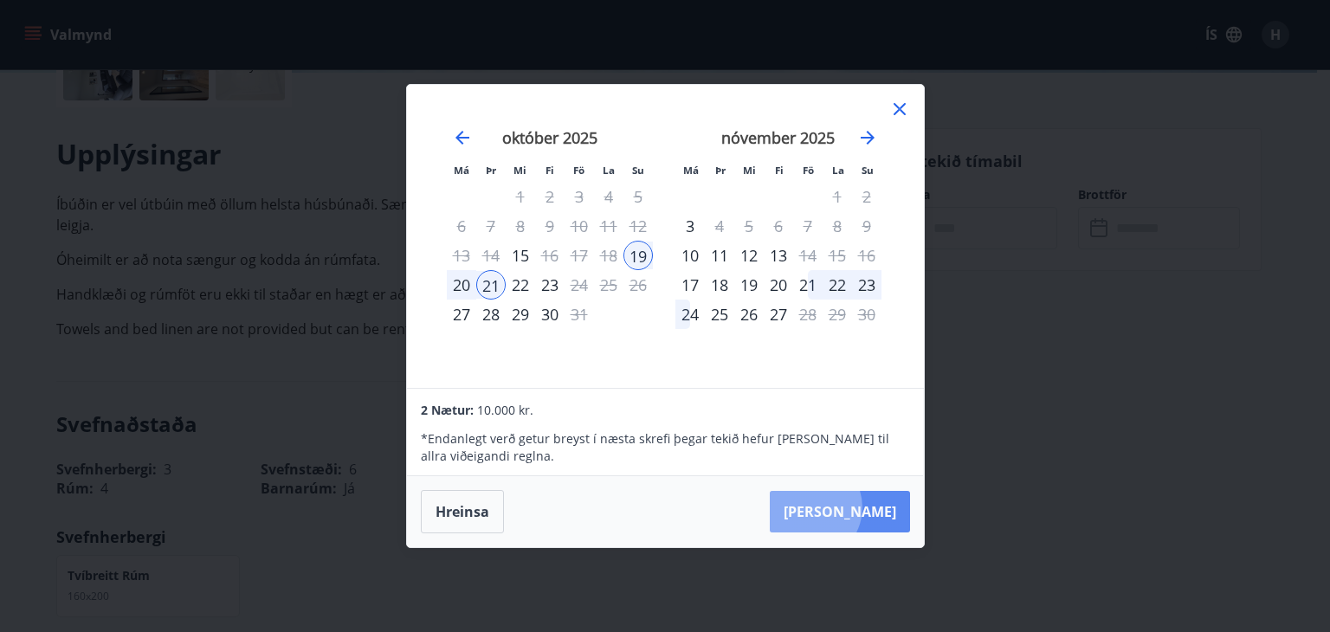
click at [862, 507] on button "Taka Frá" at bounding box center [840, 512] width 140 height 42
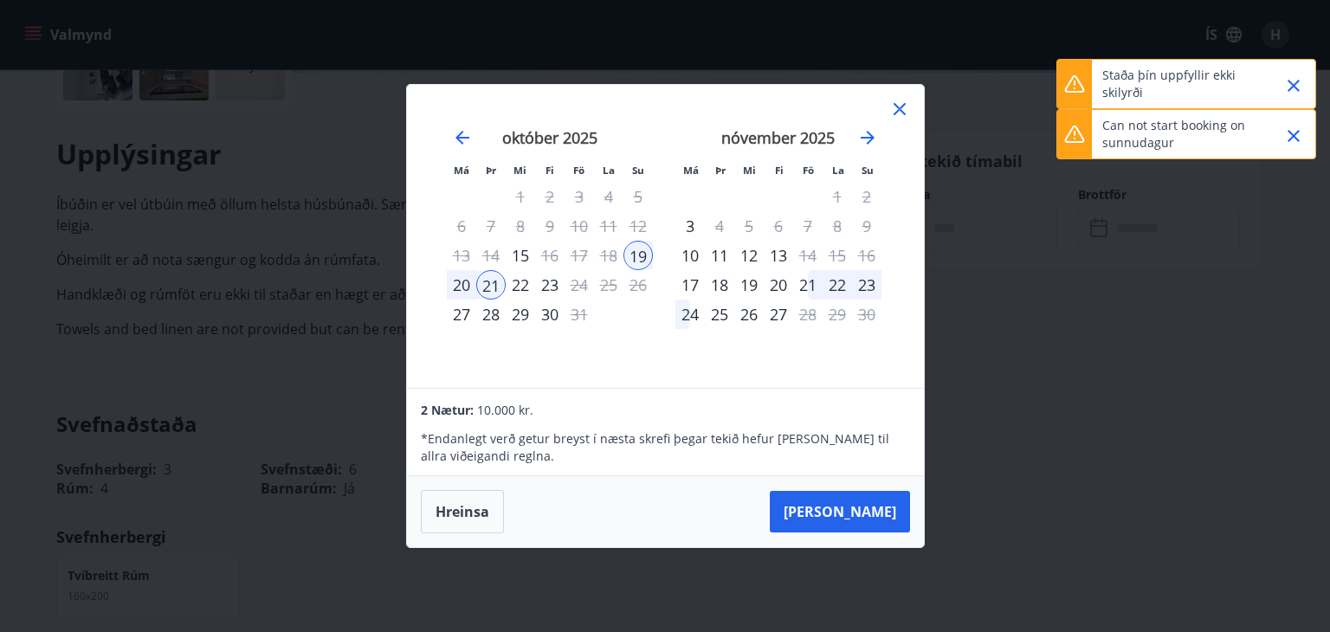
click at [1299, 135] on icon "Close" at bounding box center [1293, 136] width 21 height 21
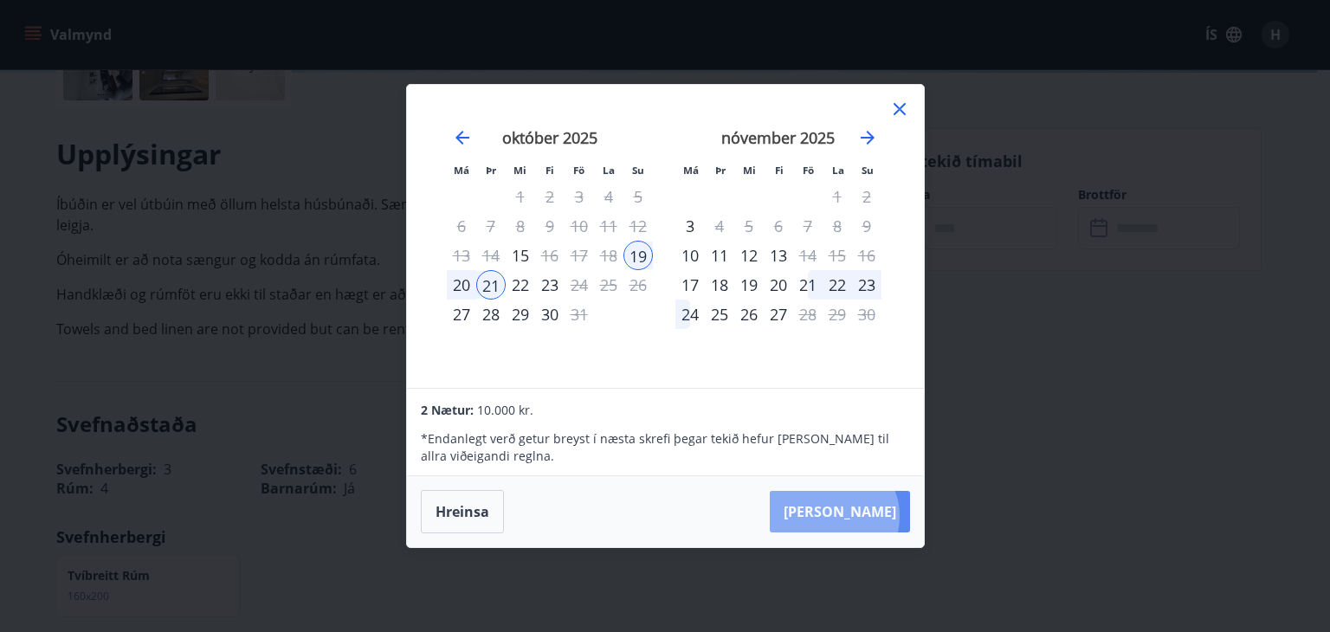
click at [887, 516] on button "Taka Frá" at bounding box center [840, 512] width 140 height 42
click at [902, 110] on icon at bounding box center [899, 109] width 21 height 21
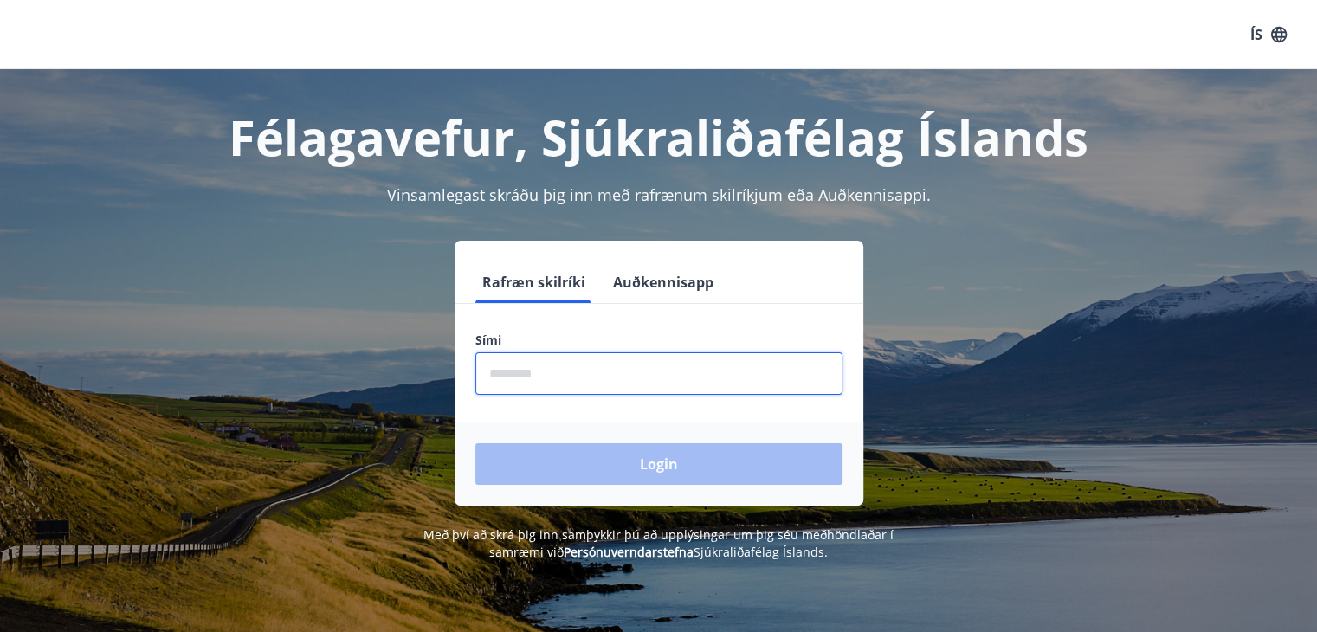
click at [662, 367] on input "phone" at bounding box center [658, 373] width 367 height 42
type input "********"
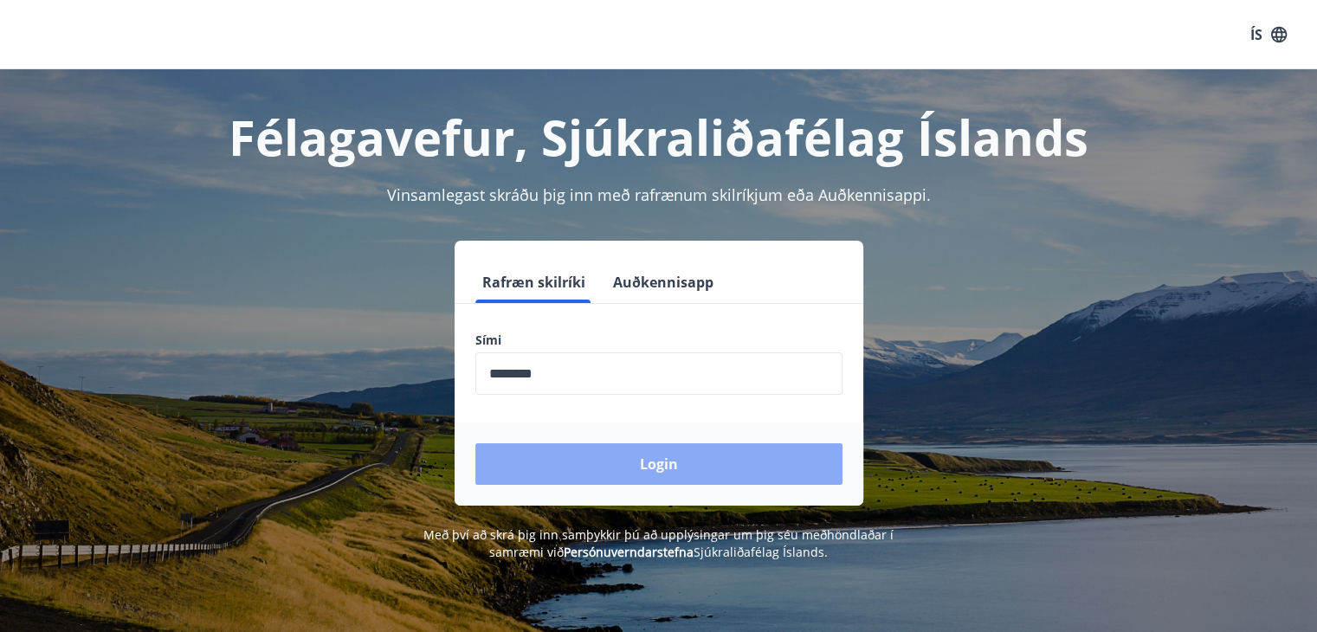
click at [627, 455] on button "Login" at bounding box center [658, 464] width 367 height 42
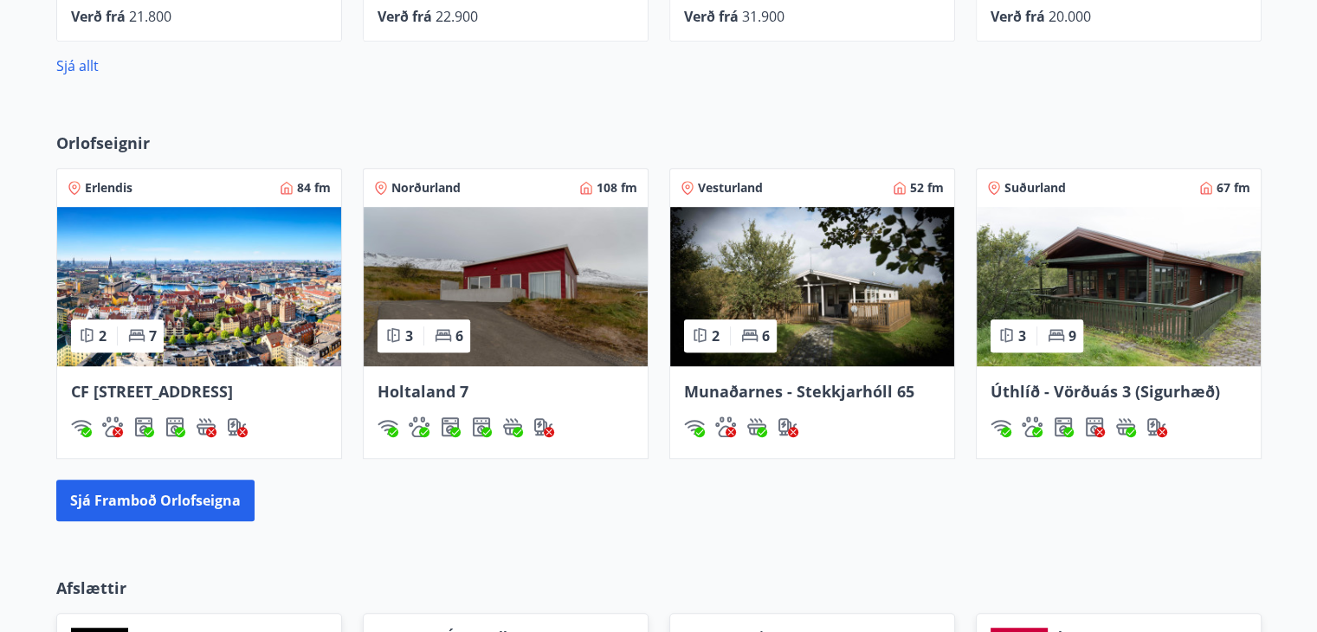
scroll to position [972, 0]
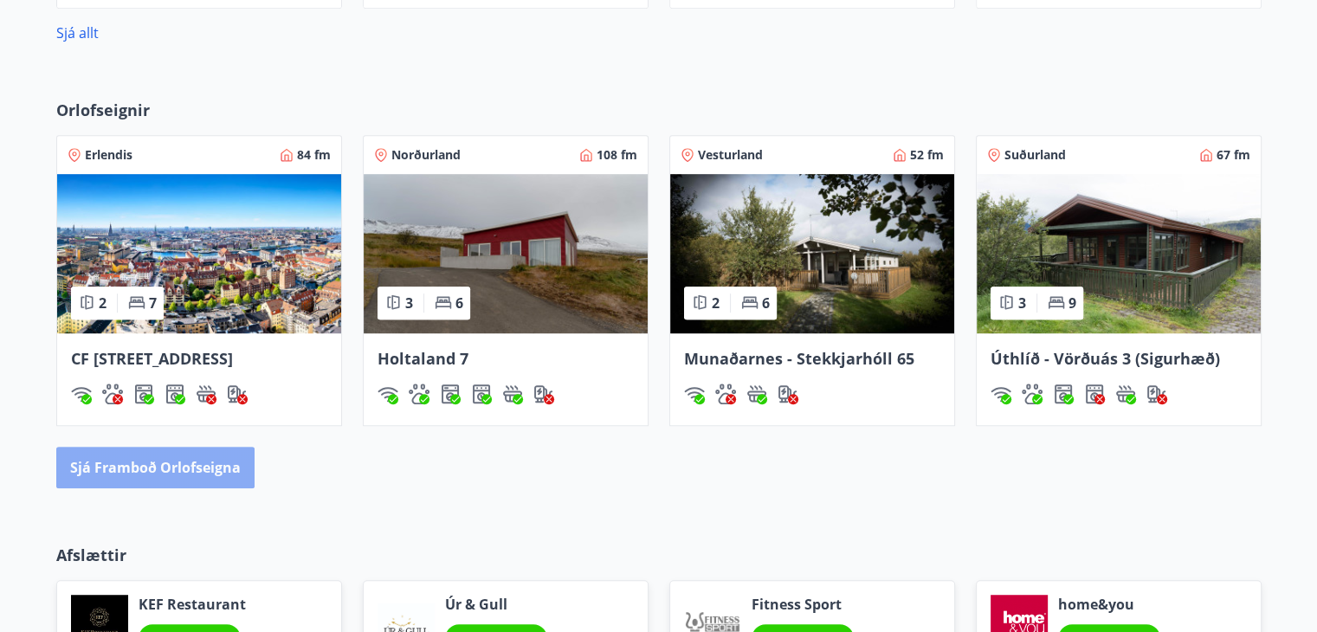
click at [183, 480] on button "Sjá framboð orlofseigna" at bounding box center [155, 468] width 198 height 42
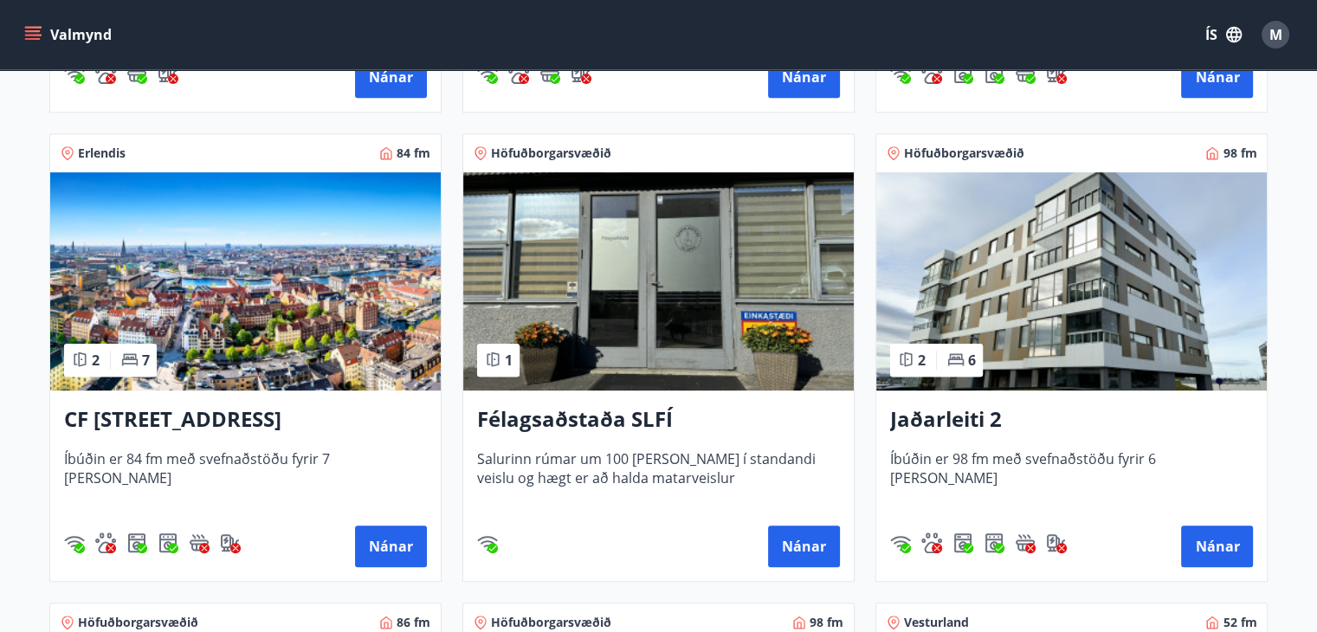
scroll to position [749, 0]
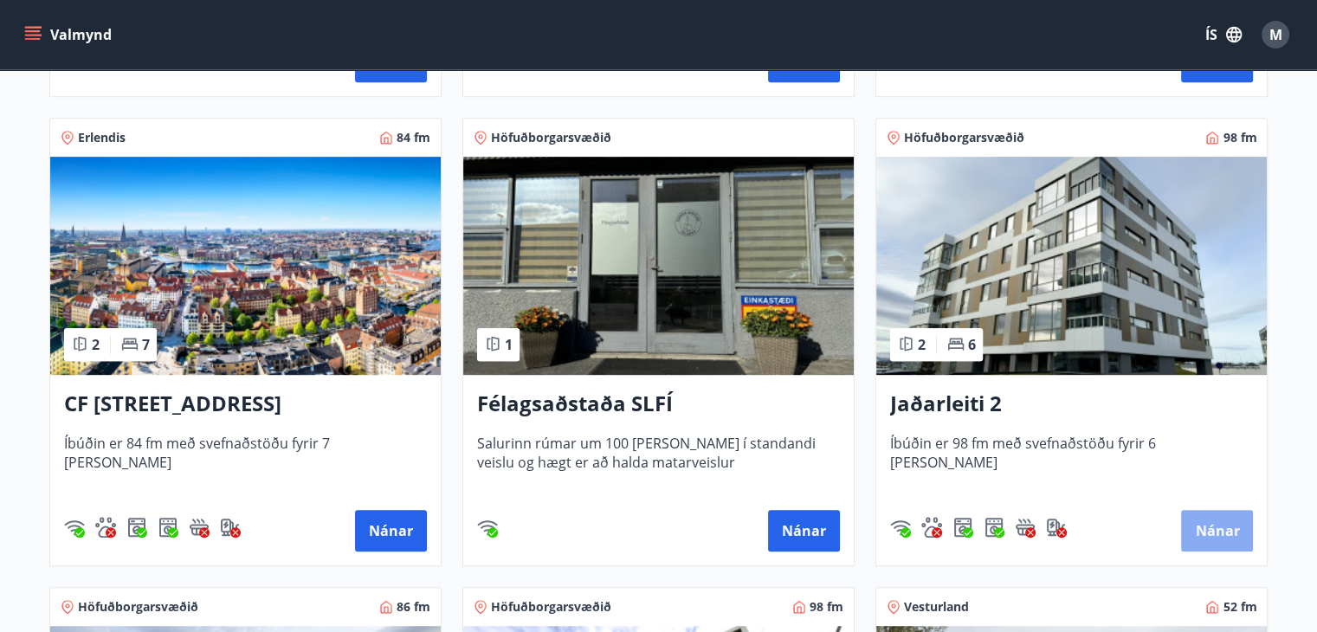
click at [1233, 532] on button "Nánar" at bounding box center [1217, 531] width 72 height 42
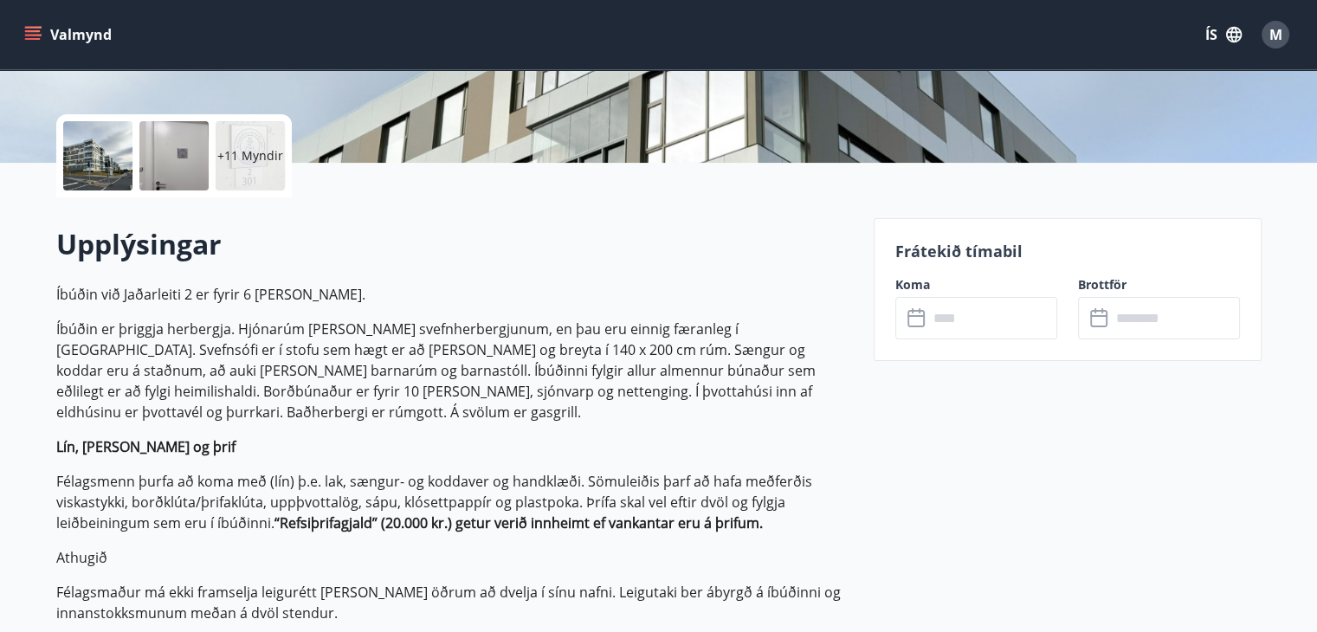
scroll to position [365, 0]
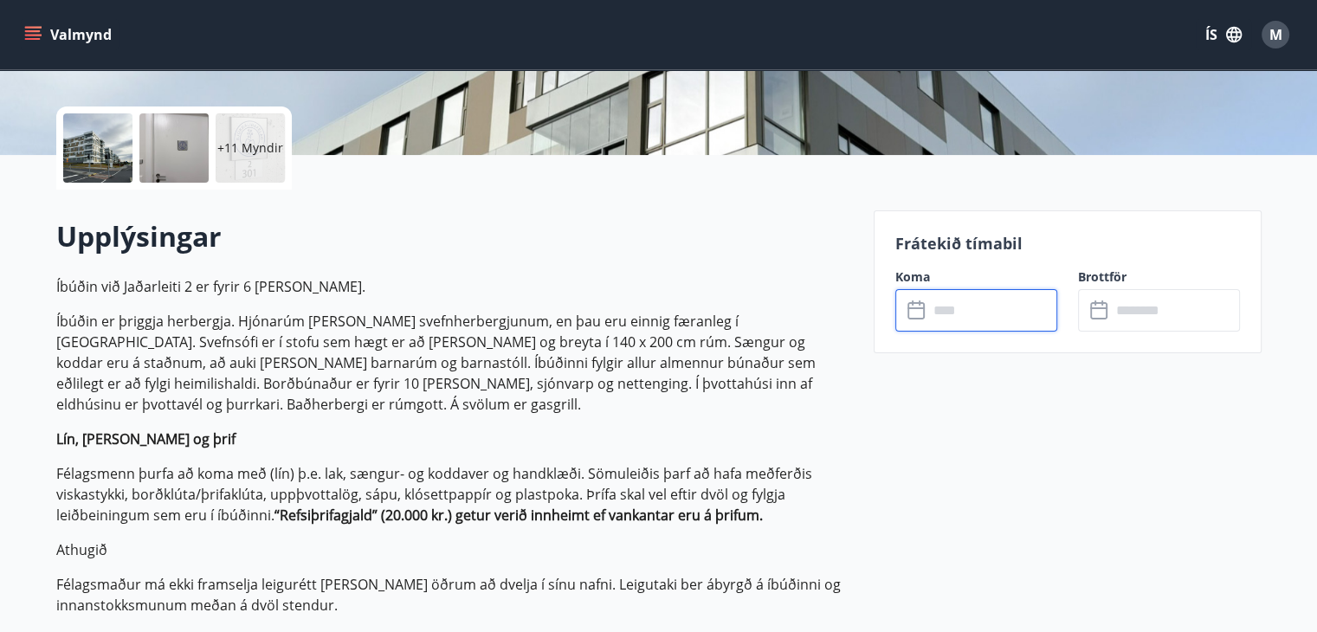
click at [999, 313] on input "text" at bounding box center [992, 310] width 129 height 42
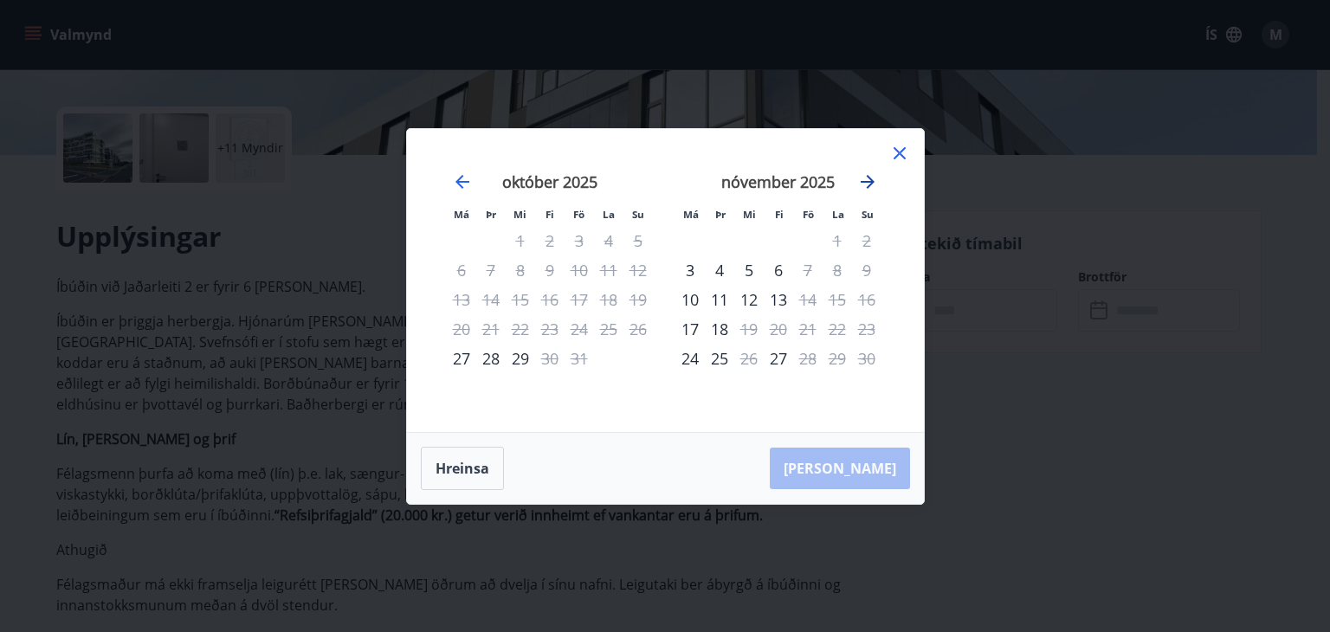
click at [857, 184] on icon "Move forward to switch to the next month." at bounding box center [867, 181] width 21 height 21
click at [901, 145] on icon at bounding box center [899, 153] width 21 height 21
